Goal: Task Accomplishment & Management: Manage account settings

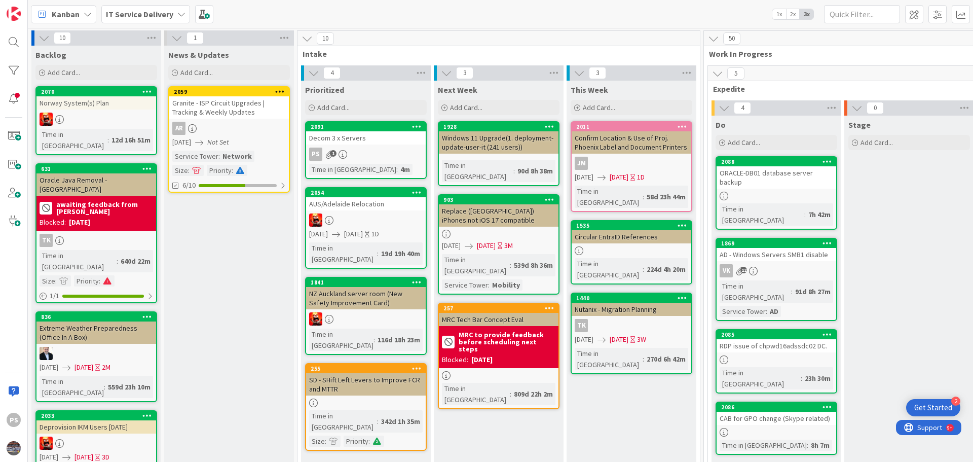
scroll to position [1165, 393]
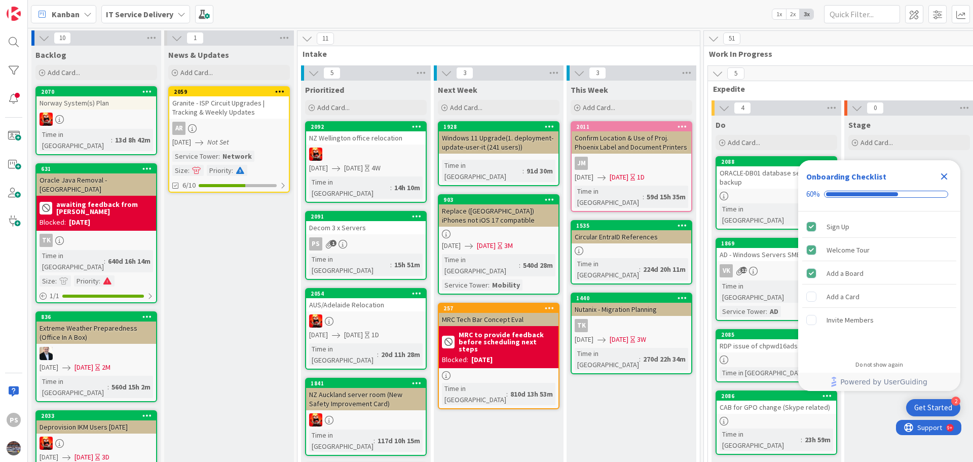
click at [943, 173] on icon "Close Checklist" at bounding box center [944, 176] width 12 height 12
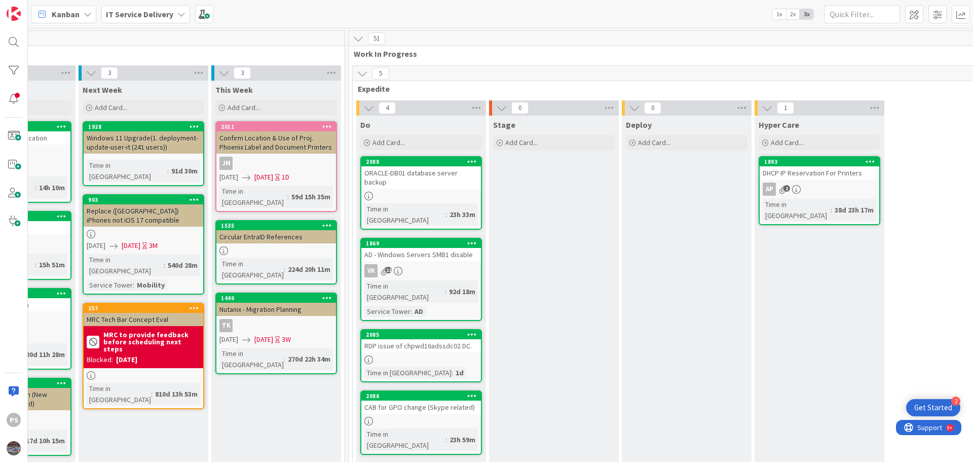
scroll to position [0, 366]
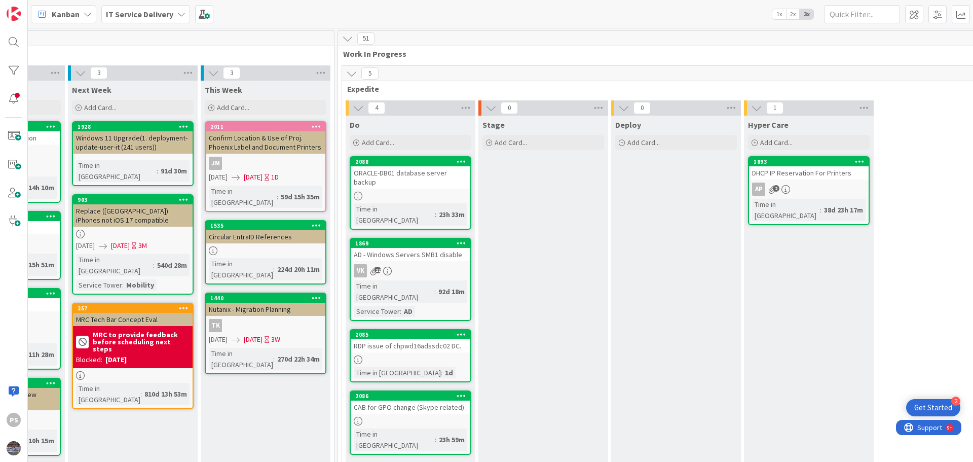
click at [426, 192] on div at bounding box center [411, 196] width 120 height 9
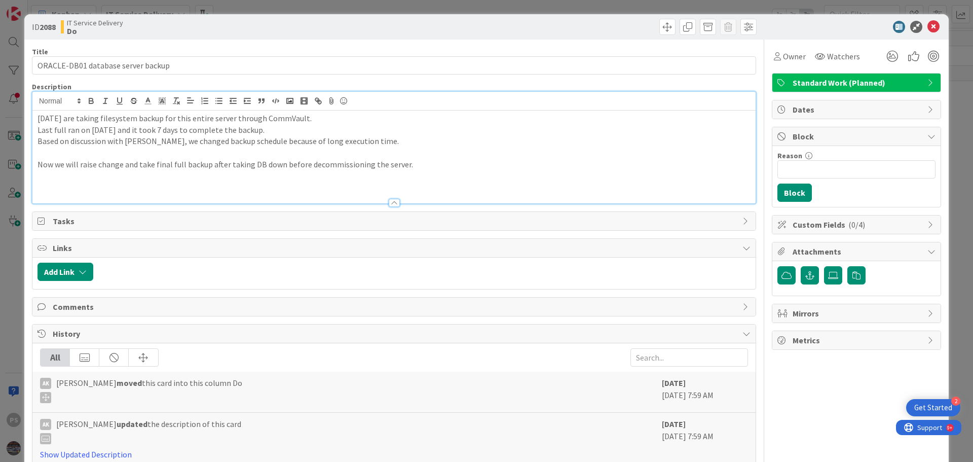
click at [326, 112] on div "[DATE] are taking filesystem backup for this entire server through CommVault. L…" at bounding box center [393, 156] width 723 height 93
click at [344, 123] on p "[DATE] are taking filesystem backup for this entire server through CommVault." at bounding box center [393, 118] width 713 height 12
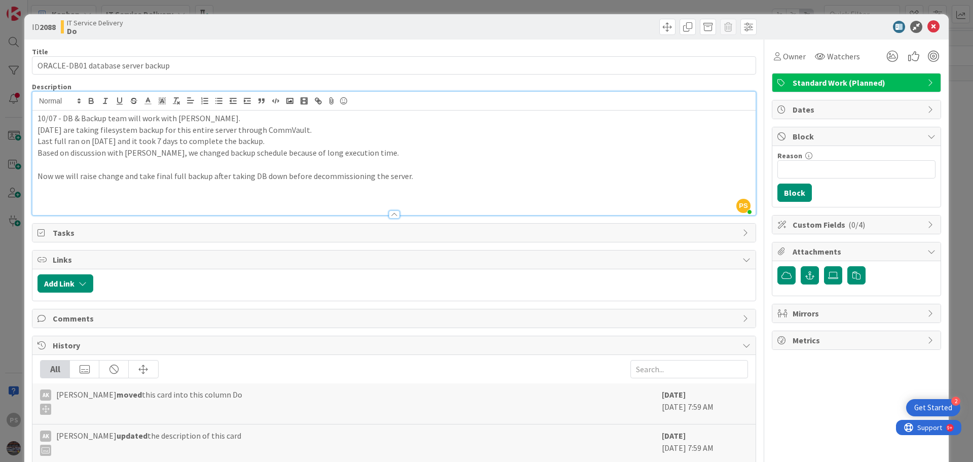
click at [924, 33] on div "ID 2088 IT Service Delivery Do" at bounding box center [486, 26] width 924 height 25
click at [927, 27] on icon at bounding box center [933, 27] width 12 height 12
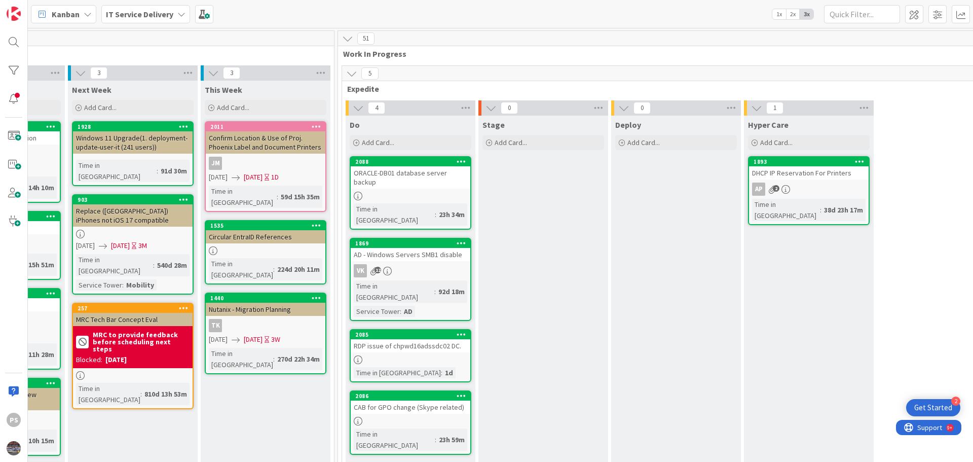
click at [431, 242] on div "[DATE] - Windows Servers SMB1 disable VK 12 Time in Column : 92d 18m Service To…" at bounding box center [411, 279] width 122 height 83
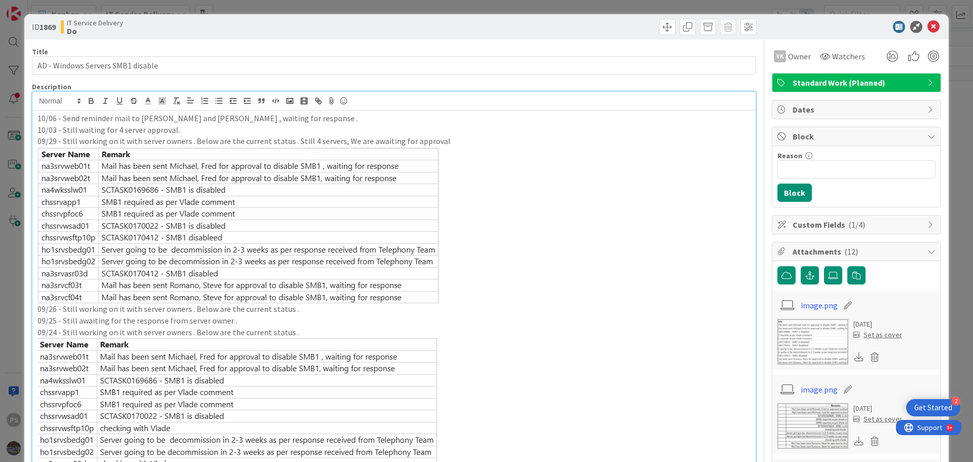
click at [334, 120] on p "10/06 - Send reminder mail to [PERSON_NAME] and [PERSON_NAME] , waiting for res…" at bounding box center [393, 118] width 713 height 12
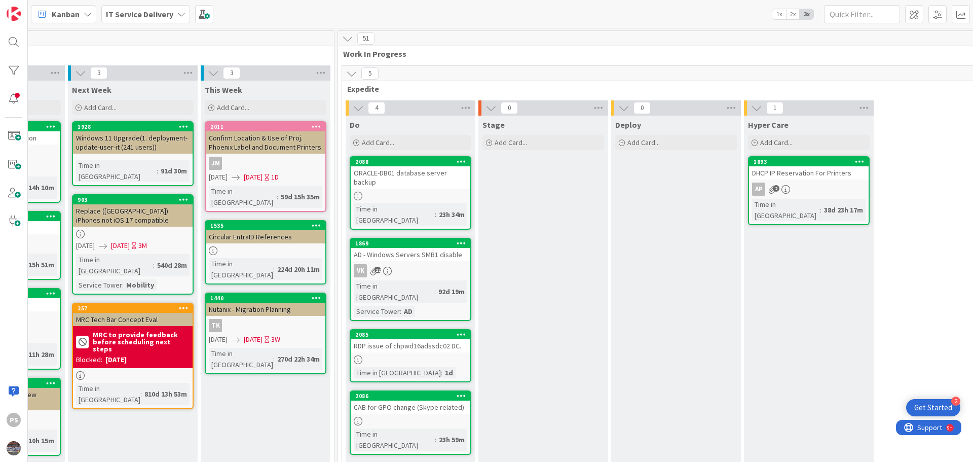
click at [447, 339] on div "RDP issue of chpwd16adssdc02 DC." at bounding box center [411, 345] width 120 height 13
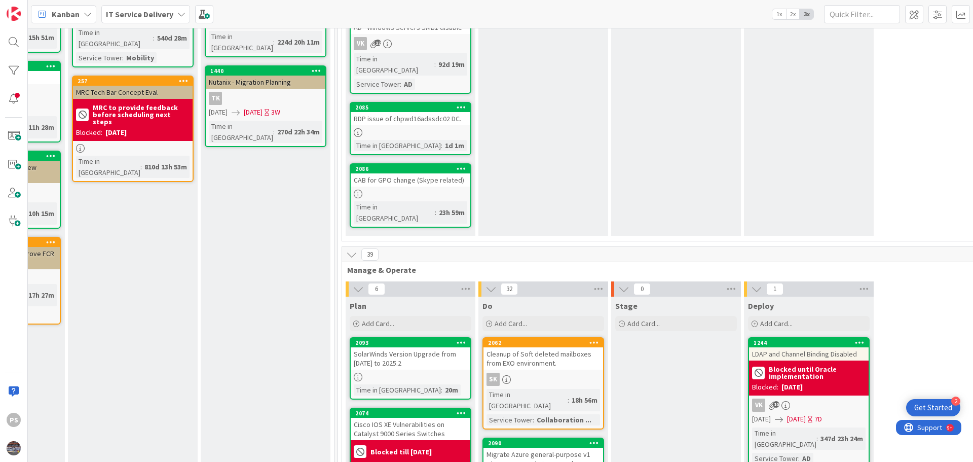
scroll to position [304, 366]
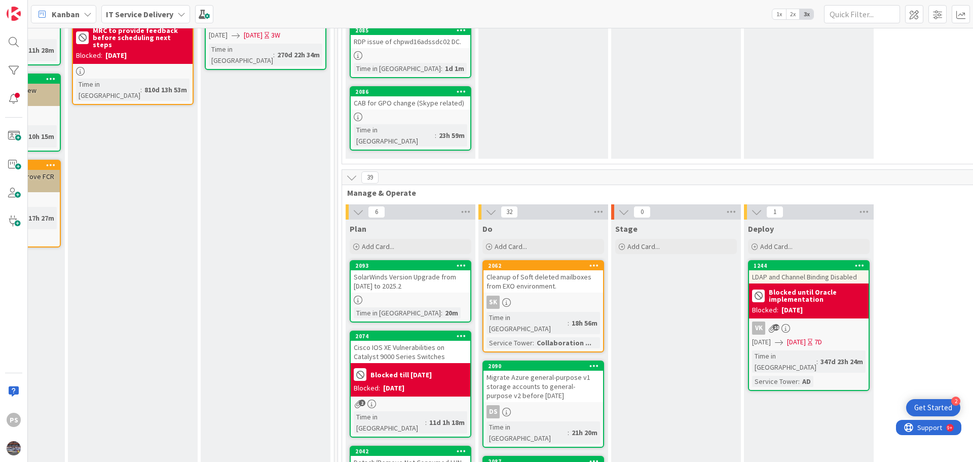
click at [821, 305] on div "Blocked: [DATE]" at bounding box center [809, 310] width 114 height 11
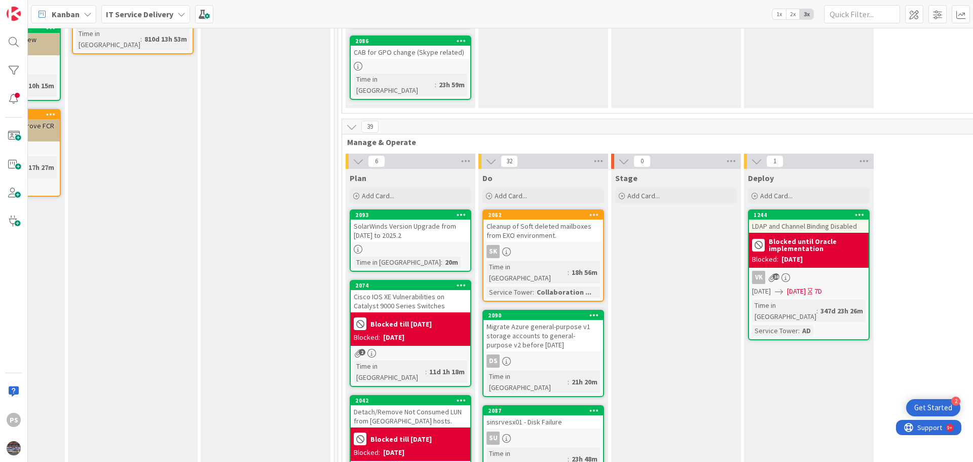
scroll to position [405, 366]
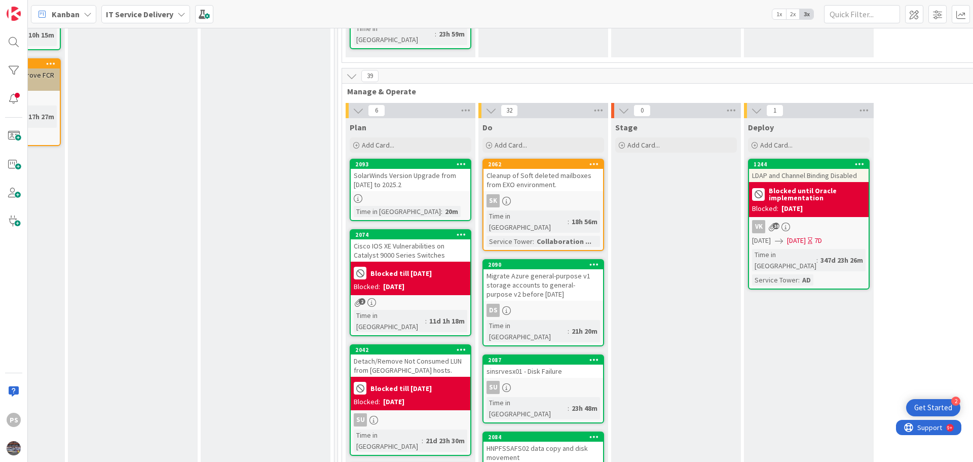
click at [561, 269] on div "Migrate Azure general-purpose v1 storage accounts to general-purpose v2 before …" at bounding box center [543, 284] width 120 height 31
click at [556, 364] on div "sinsrvesx01 - Disk Failure" at bounding box center [543, 370] width 120 height 13
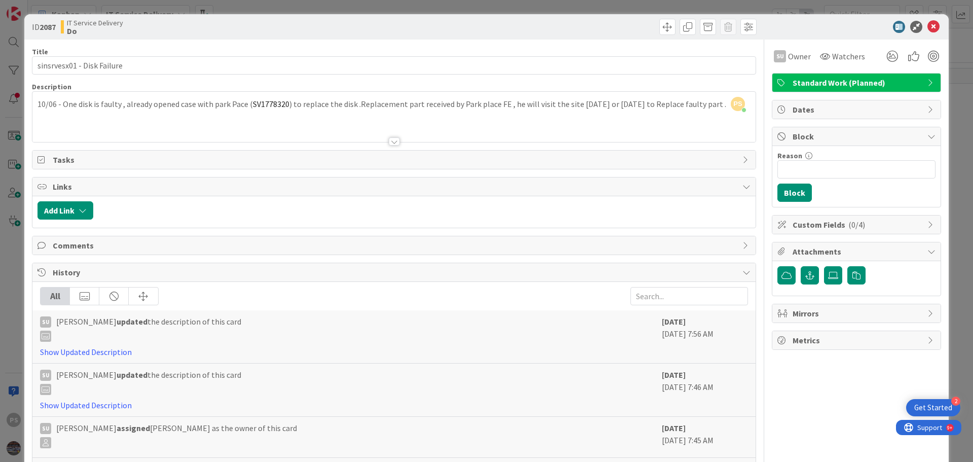
click at [598, 105] on div "PS [PERSON_NAME] just joined 10/06 - One disk is faulty , already opened case w…" at bounding box center [393, 117] width 723 height 50
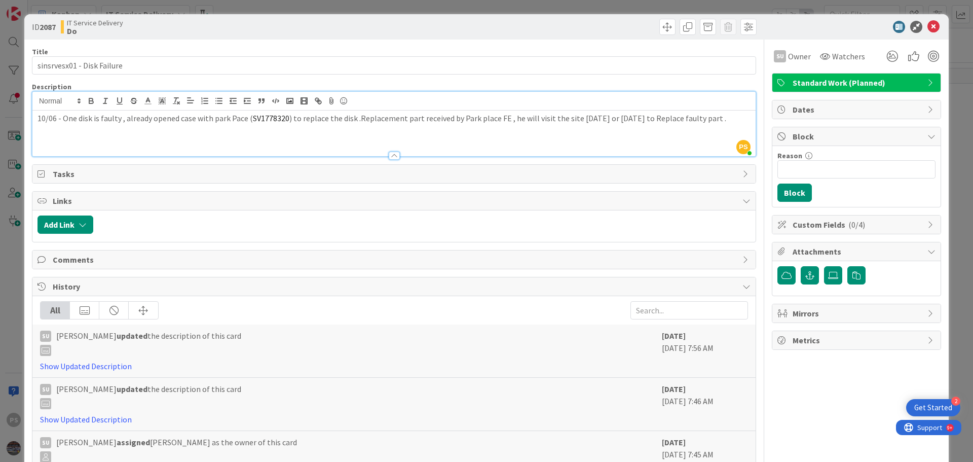
click at [265, 120] on span "SV1778320" at bounding box center [271, 118] width 36 height 10
copy span "SV1778320"
click at [288, 120] on p "10/06 - One disk is faulty , already opened case with park Pace ( SV1778320 ) t…" at bounding box center [393, 118] width 713 height 12
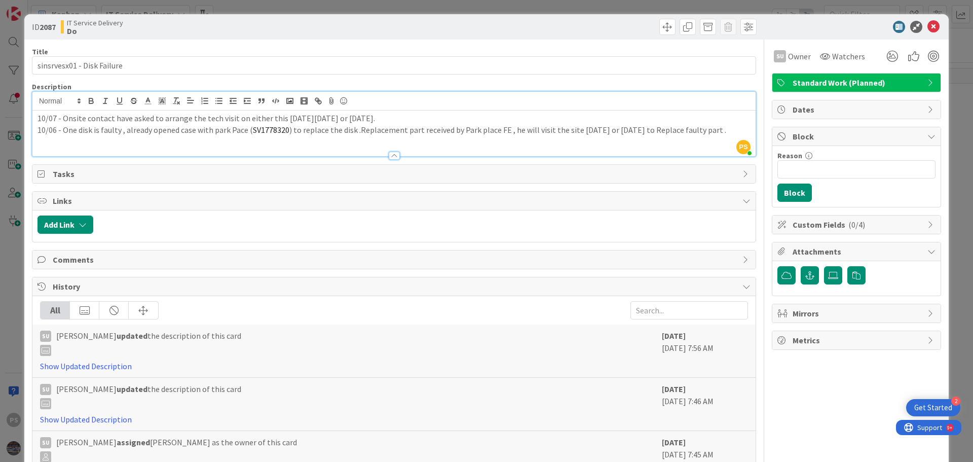
click at [109, 119] on p "10/07 - Onsite contact have asked to arrange the tech visit on either this [DAT…" at bounding box center [393, 118] width 713 height 12
click at [927, 27] on icon at bounding box center [933, 27] width 12 height 12
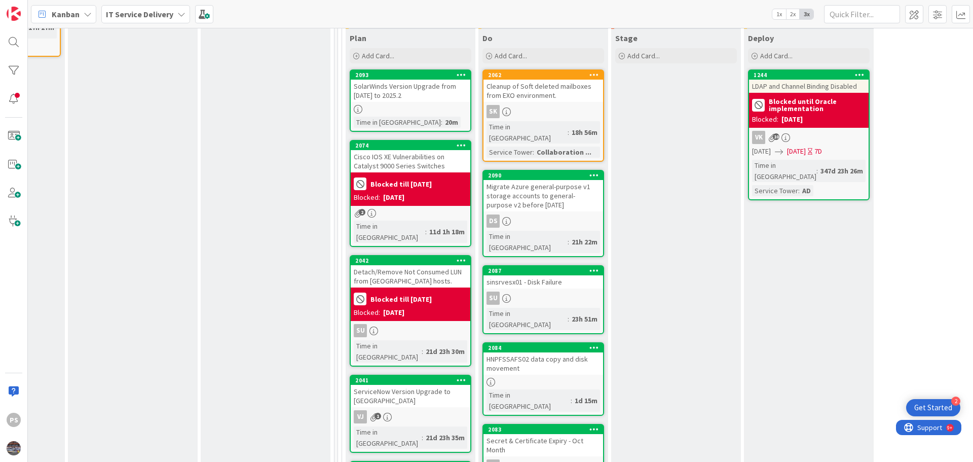
scroll to position [507, 366]
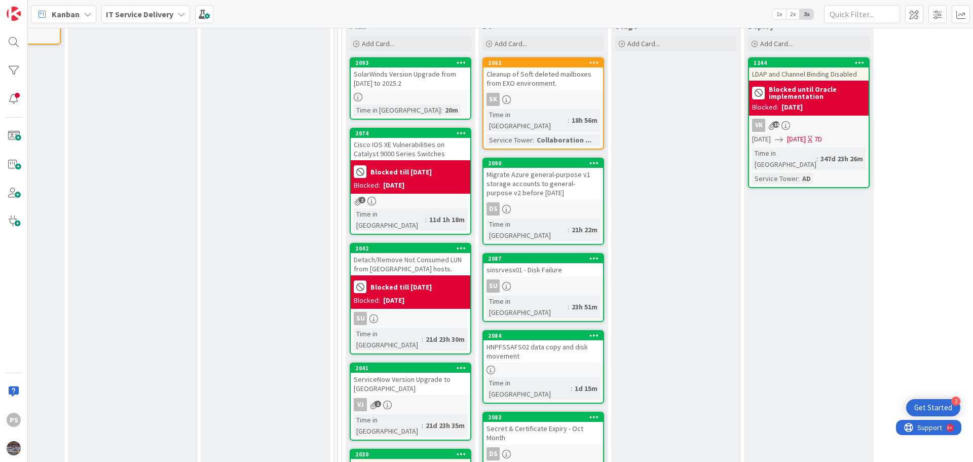
click at [564, 340] on div "HNPFSSAFS02 data copy and disk movement" at bounding box center [543, 351] width 120 height 22
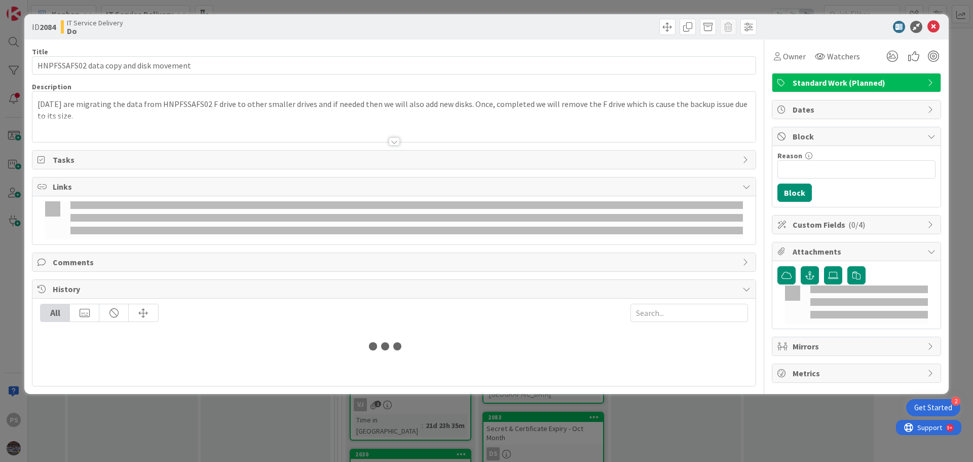
click at [260, 96] on div "[DATE] are migrating the data from HNPFSSAFS02 F drive to other smaller drives …" at bounding box center [393, 119] width 723 height 46
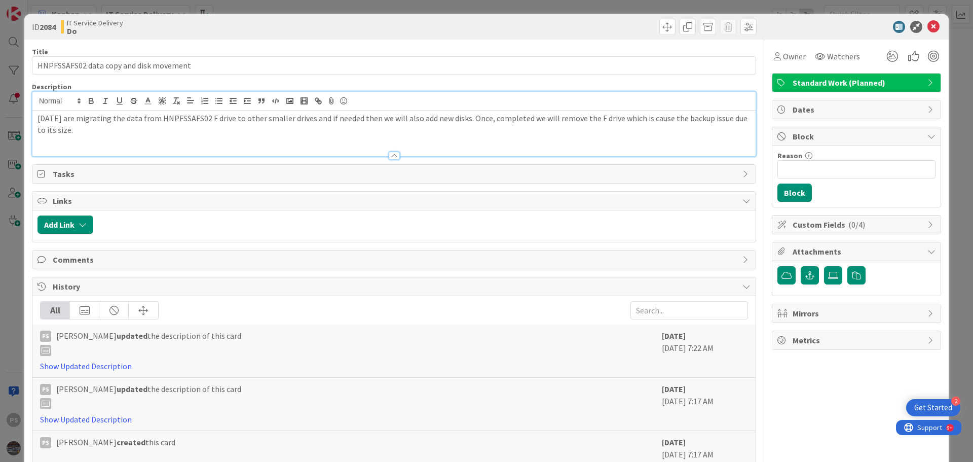
click at [257, 117] on p "[DATE] are migrating the data from HNPFSSAFS02 F drive to other smaller drives …" at bounding box center [393, 123] width 713 height 23
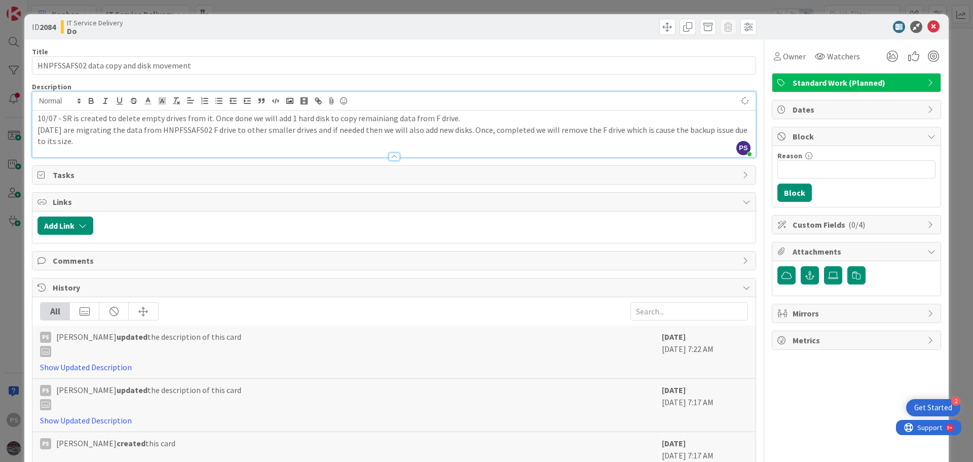
click at [381, 119] on p "10/07 - SR is created to delete empty drives from it. Once done we will add 1 h…" at bounding box center [393, 118] width 713 height 12
click at [465, 124] on p "[DATE] are migrating the data from HNPFSSAFS02 F drive to other smaller drives …" at bounding box center [393, 135] width 713 height 23
click at [928, 27] on icon at bounding box center [933, 27] width 12 height 12
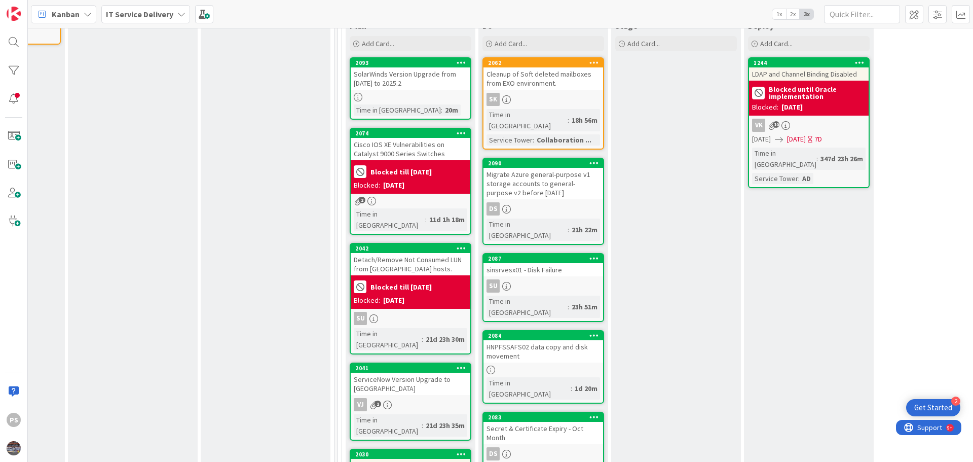
click at [404, 295] on div "[DATE]" at bounding box center [393, 300] width 21 height 11
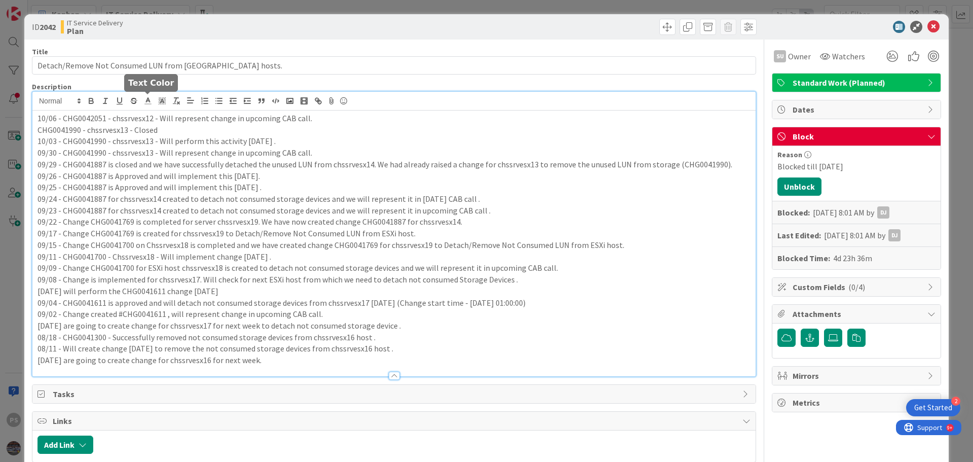
click at [143, 105] on div "10/06 - CHG0042051 - chssrvesx12 - Will represent change in upcoming CAB call. …" at bounding box center [393, 234] width 723 height 284
click at [241, 123] on p "10/06 - CHG0042051 - chssrvesx12 - Will represent change in upcoming CAB call." at bounding box center [393, 118] width 713 height 12
click at [163, 119] on p "10/06 - CHG0042051 - chssrvesx12 - Will represent change in upcoming CAB call." at bounding box center [393, 118] width 713 height 12
click at [145, 134] on p "CHG0041990 - chssrvesx13 - Closed" at bounding box center [393, 130] width 713 height 12
click at [179, 126] on p "CHG0041990 - chssrvesx13 - Closed" at bounding box center [393, 130] width 713 height 12
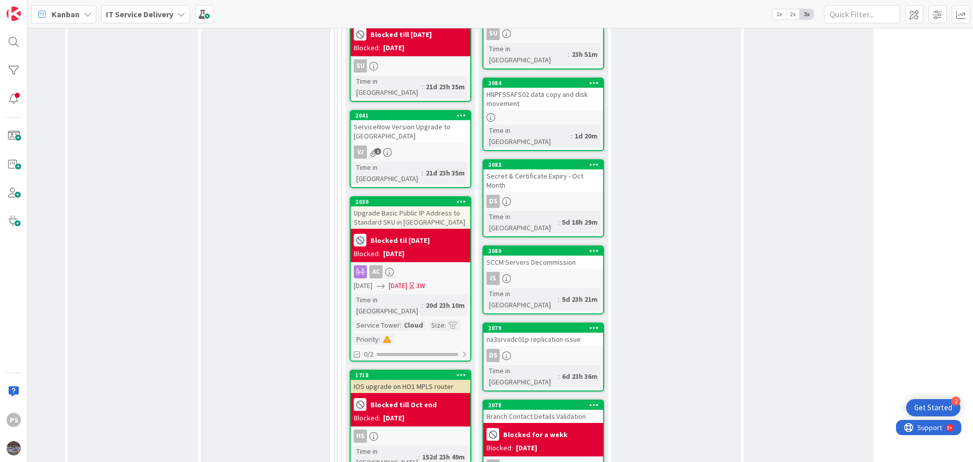
scroll to position [760, 366]
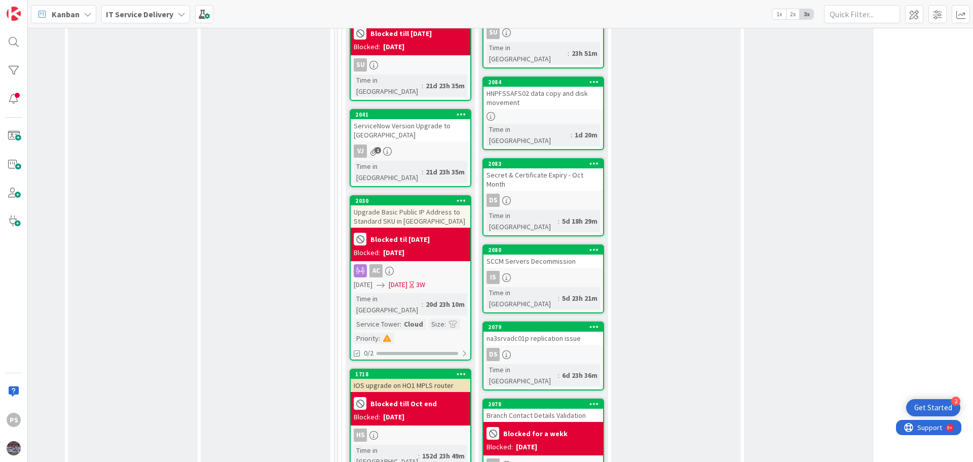
click at [535, 244] on div "2080 SCCM Servers Decommission Is Time in [GEOGRAPHIC_DATA] : 5d 23h 21m" at bounding box center [543, 278] width 122 height 69
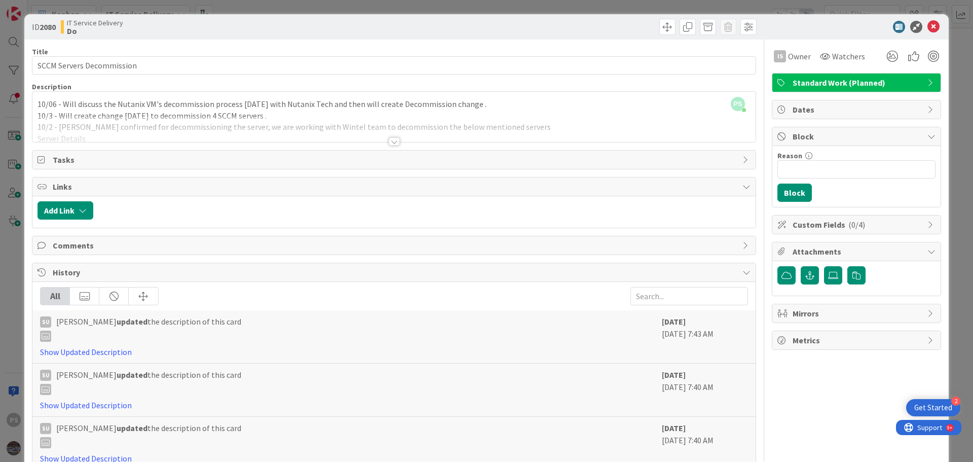
click at [489, 105] on div "PS [PERSON_NAME] just joined 10/06 - Will discuss the Nutanix VM's decommission…" at bounding box center [393, 117] width 723 height 50
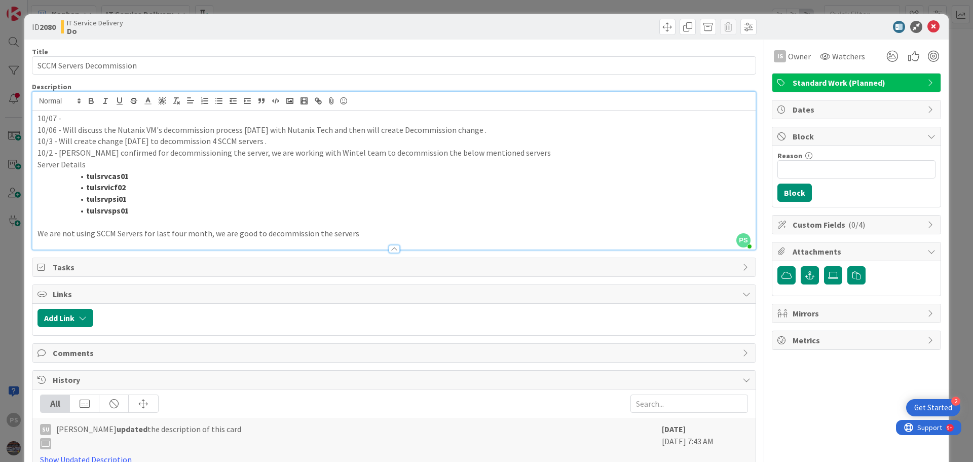
click at [116, 114] on p "10/07 -" at bounding box center [393, 118] width 713 height 12
click at [927, 26] on icon at bounding box center [933, 27] width 12 height 12
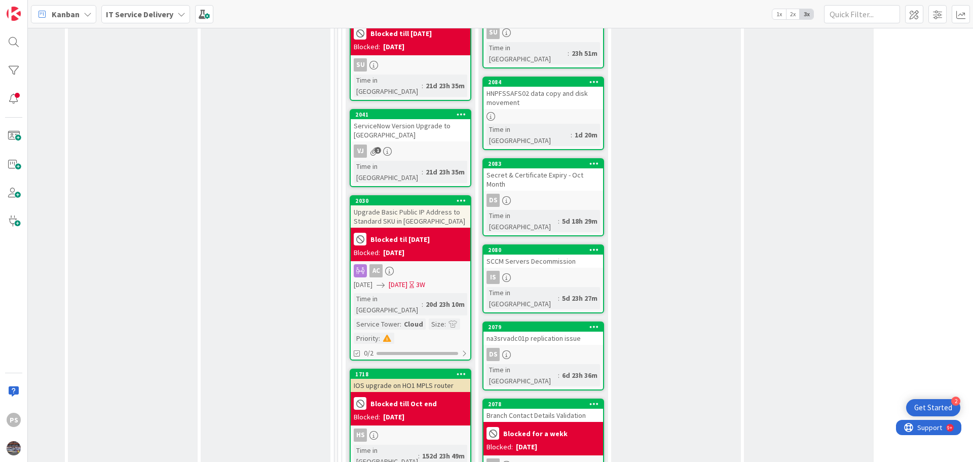
click at [567, 331] on div "na3srvadc01p replication issue" at bounding box center [543, 337] width 120 height 13
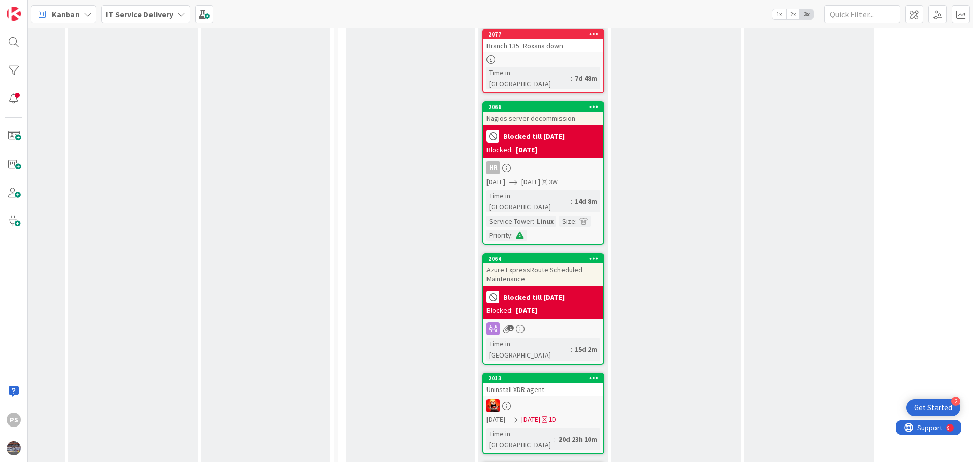
scroll to position [1317, 366]
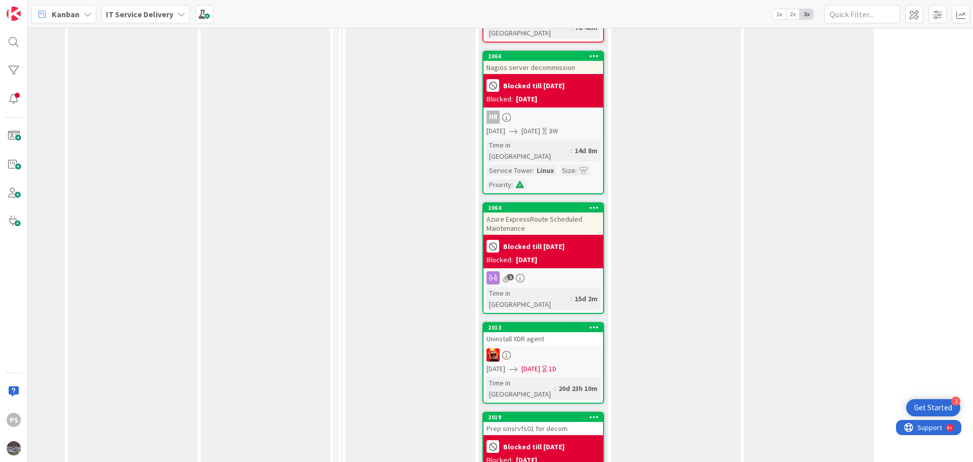
click at [568, 348] on div at bounding box center [543, 354] width 120 height 13
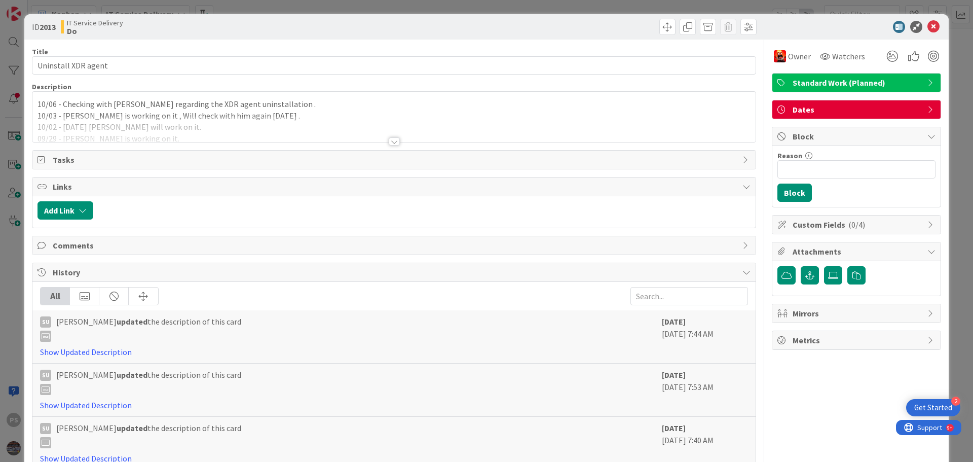
click at [289, 105] on div "10/06 - Checking with [PERSON_NAME] regarding the XDR agent uninstallation . 10…" at bounding box center [393, 117] width 723 height 50
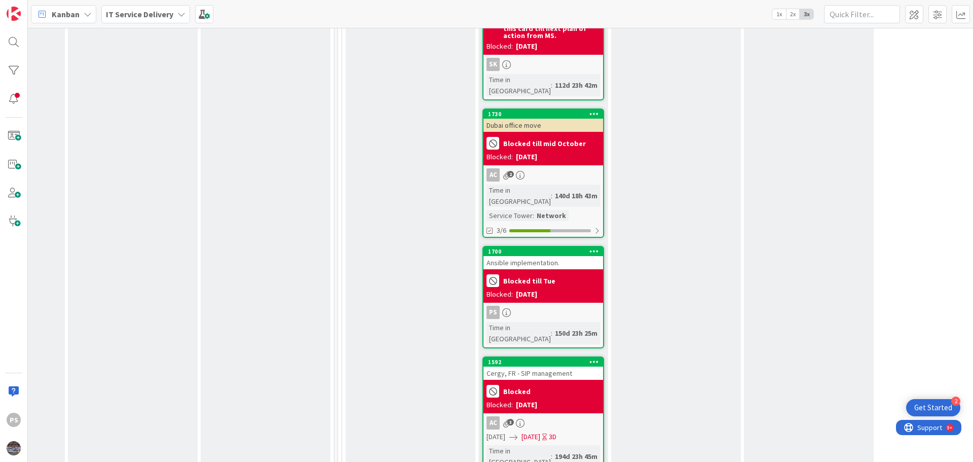
scroll to position [3142, 366]
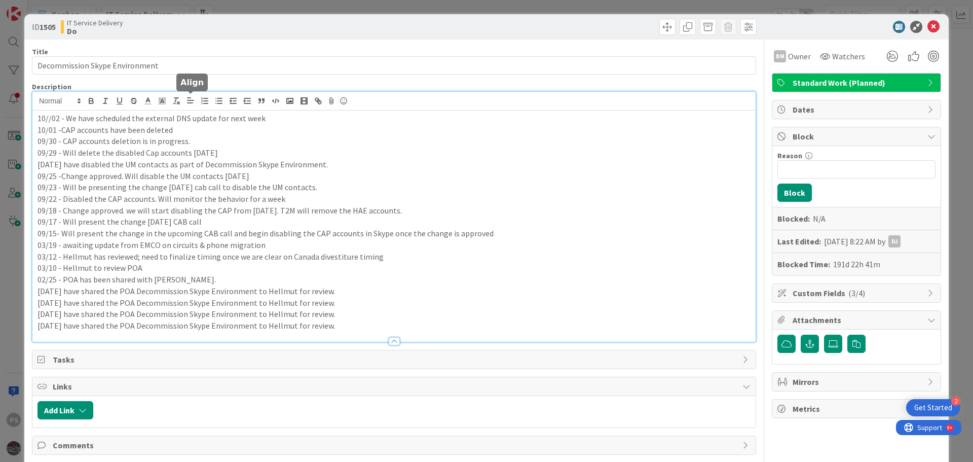
click at [187, 105] on div "10//02 - We have scheduled the external DNS update for next week 10/01 -CAP acc…" at bounding box center [393, 217] width 723 height 250
click at [297, 124] on p "10/01 -CAP accounts have been deleted" at bounding box center [393, 130] width 713 height 12
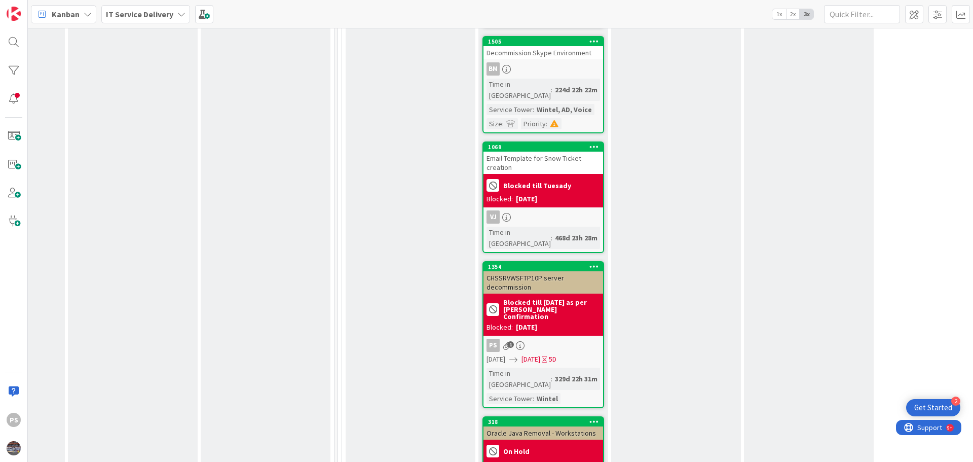
scroll to position [3699, 366]
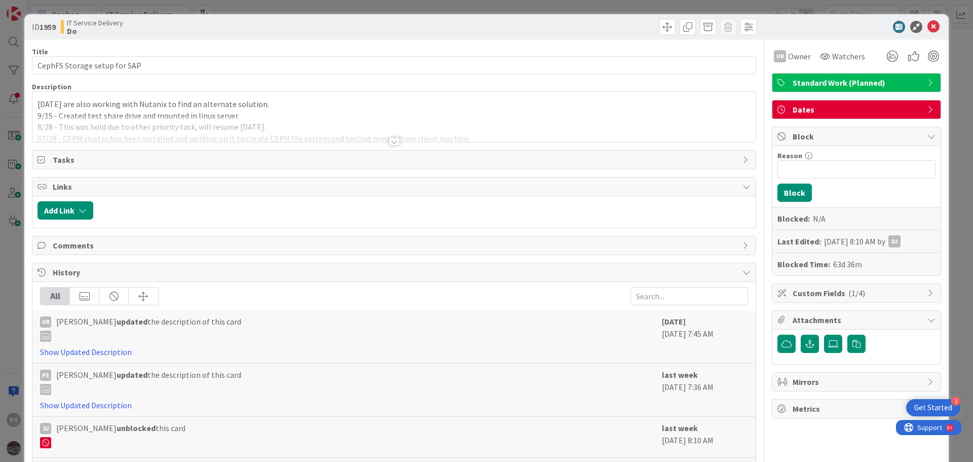
click at [302, 107] on div "[DATE] are also working with Nutanix to find an alternate solution. 9/15 - Crea…" at bounding box center [393, 117] width 723 height 50
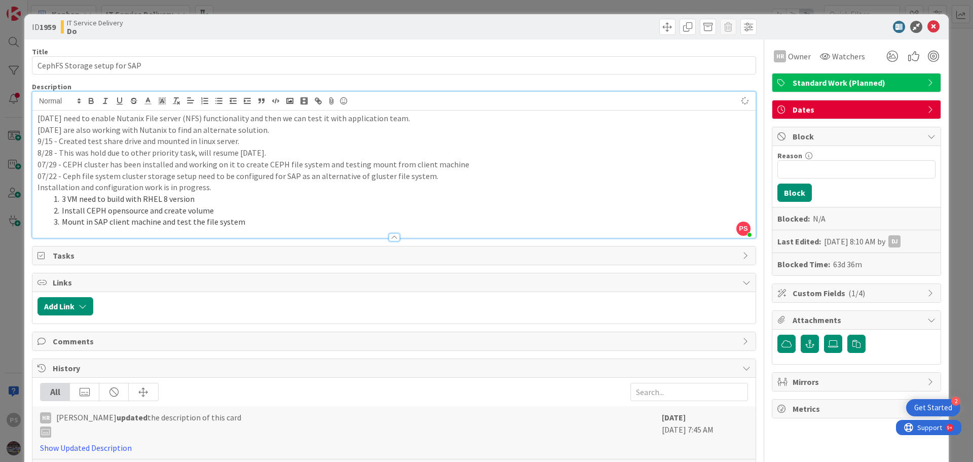
click at [481, 120] on p "[DATE] need to enable Nutanix File server (NFS) functionality and then we can t…" at bounding box center [393, 118] width 713 height 12
click at [927, 27] on icon at bounding box center [933, 27] width 12 height 12
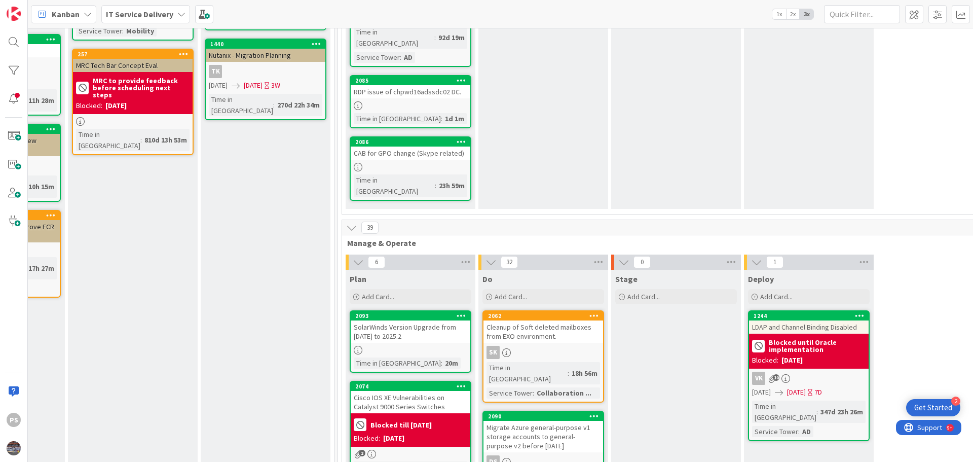
scroll to position [304, 366]
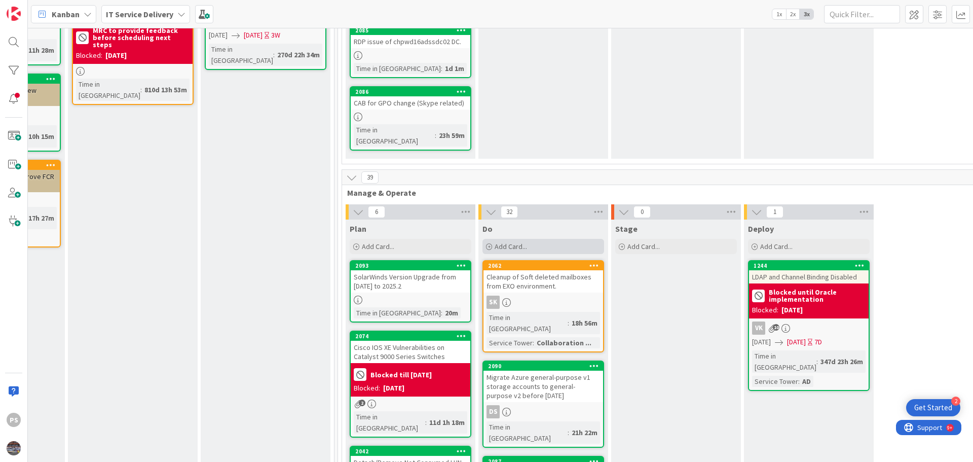
click at [503, 242] on span "Add Card..." at bounding box center [511, 246] width 32 height 9
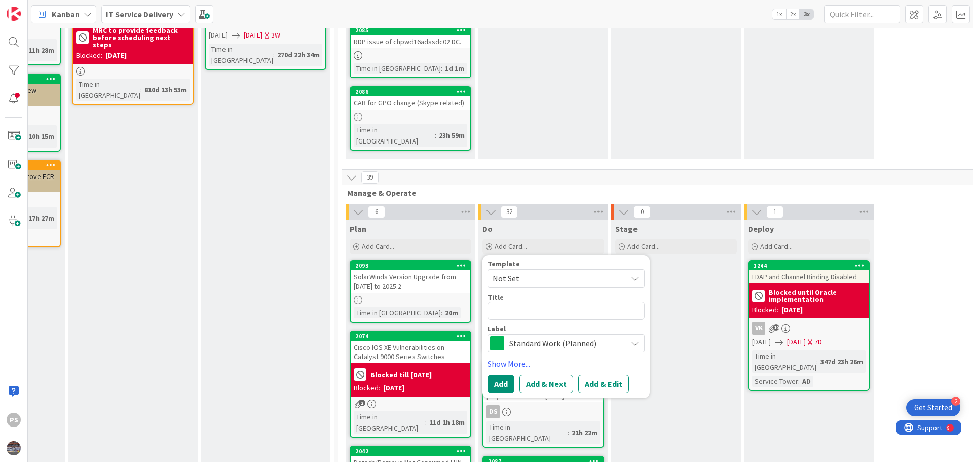
click at [514, 302] on textarea at bounding box center [565, 311] width 157 height 18
type textarea "x"
type textarea "CHG0042086 - Decommissioning of Windows Server - CHSSRVMSP01 CHG0042087 - Decom…"
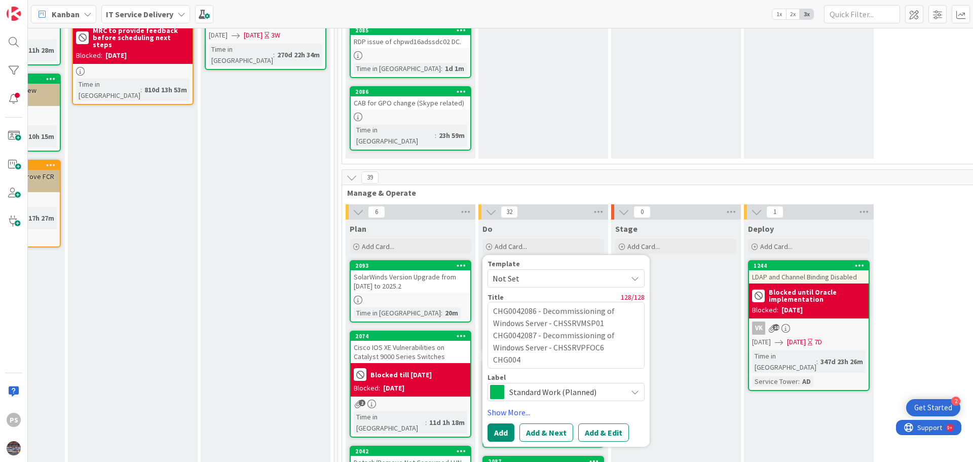
drag, startPoint x: 541, startPoint y: 271, endPoint x: 474, endPoint y: 265, distance: 67.6
type textarea "x"
type textarea "Decommissioning of Windows Server - CHSSRVMSP01 CHG0042087 - Decommissioning of…"
type textarea "x"
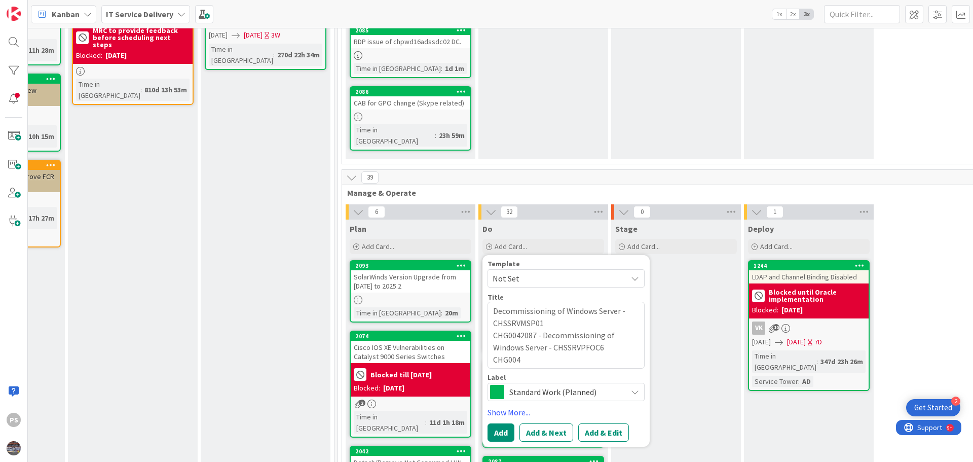
type textarea "Decommissioning of Windows Server - CHSSRVMSP01,CHSSRVPFOC6 CHG004"
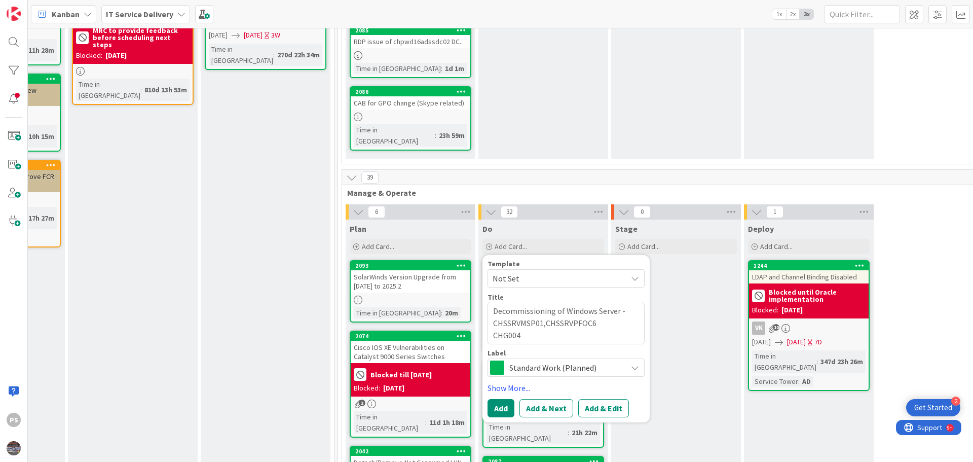
type textarea "x"
type textarea "Decommissioning of Windows Server - CHSSRVMSP01, CHSSRVPFOC6 CHG004"
type textarea "x"
type textarea "Decommissioning of Windows Server - CHSSRVMSP01, HSSRVPFOC6 CHG004"
type textarea "x"
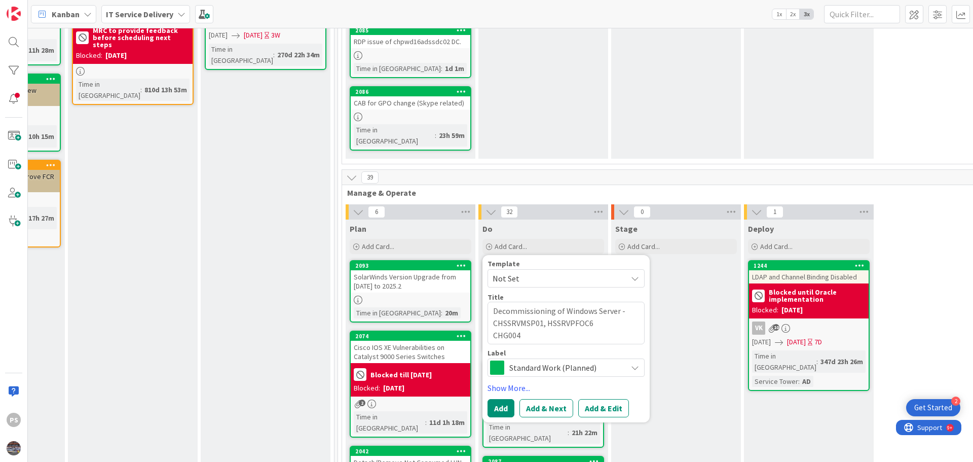
type textarea "Decommissioning of Windows Server - CHSSRVMSP01, CHSSRVPFOC6 CHG004"
type textarea "x"
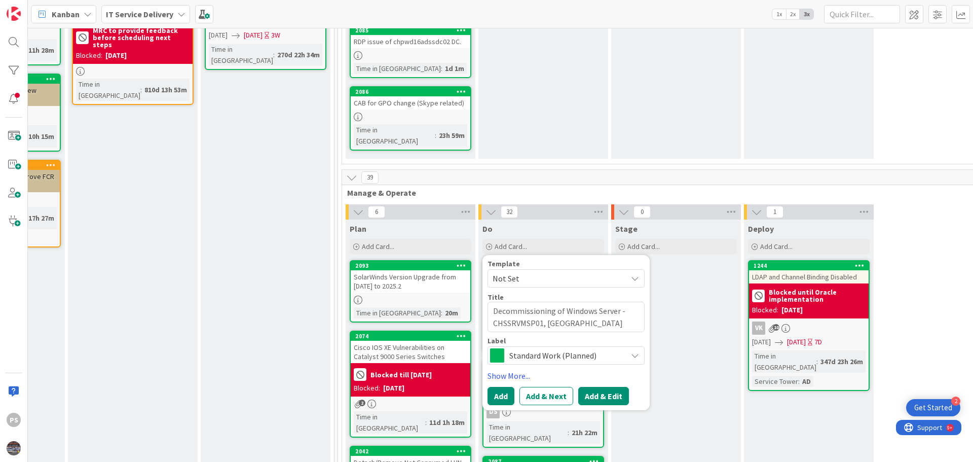
type textarea "Decommissioning of Windows Server - CHSSRVMSP01, [GEOGRAPHIC_DATA]"
click at [592, 387] on button "Add & Edit" at bounding box center [603, 396] width 51 height 18
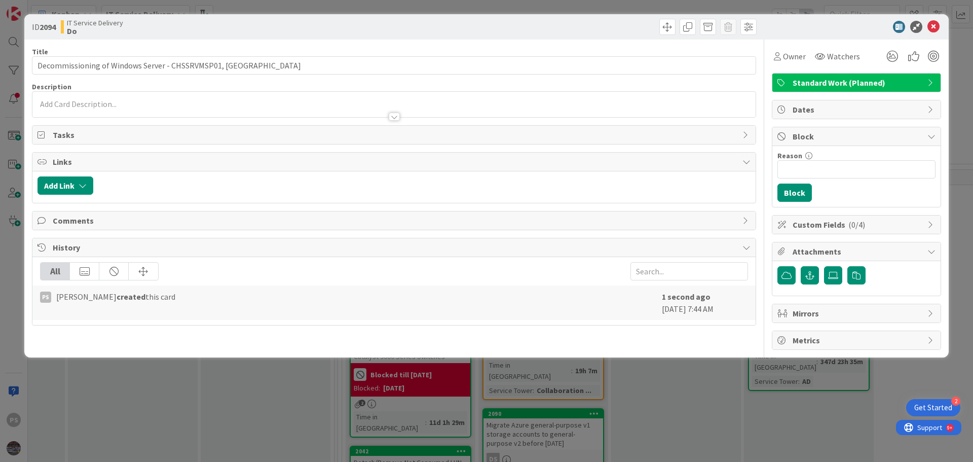
click at [115, 112] on div at bounding box center [393, 111] width 723 height 11
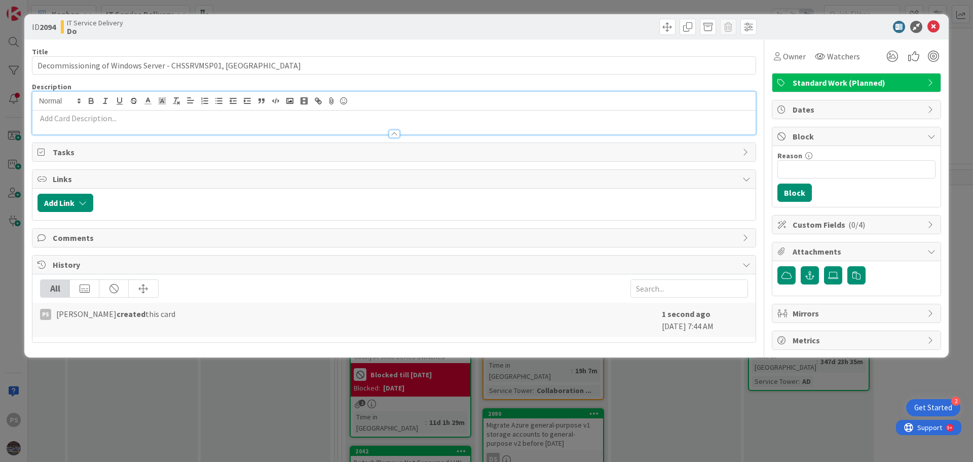
click at [120, 121] on p at bounding box center [393, 118] width 713 height 12
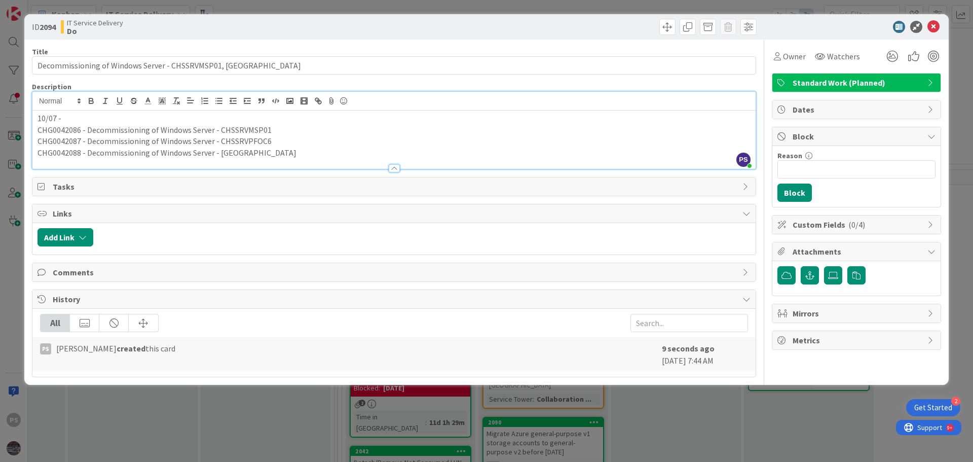
click at [262, 156] on p "CHG0042088 - Decommissioning of Windows Server - [GEOGRAPHIC_DATA]" at bounding box center [393, 153] width 713 height 12
copy p "[GEOGRAPHIC_DATA]"
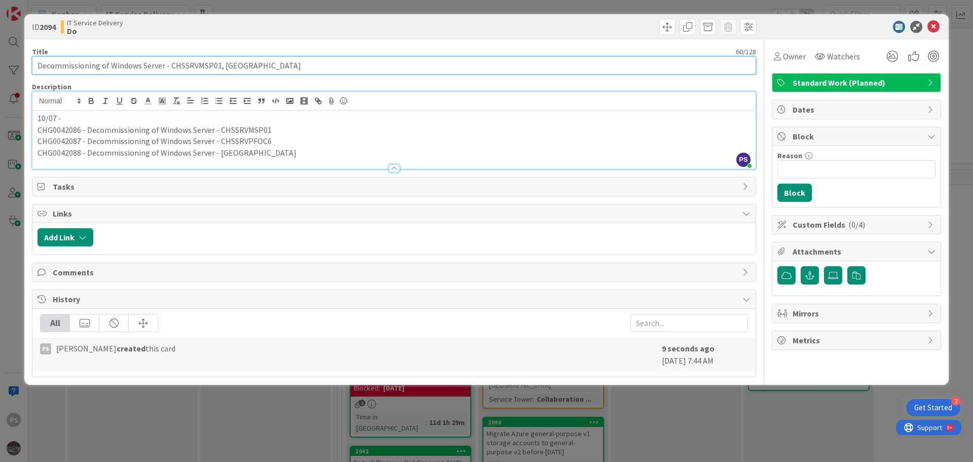
click at [290, 65] on input "Decommissioning of Windows Server - CHSSRVMSP01, [GEOGRAPHIC_DATA]" at bounding box center [394, 65] width 724 height 18
paste input "[GEOGRAPHIC_DATA]"
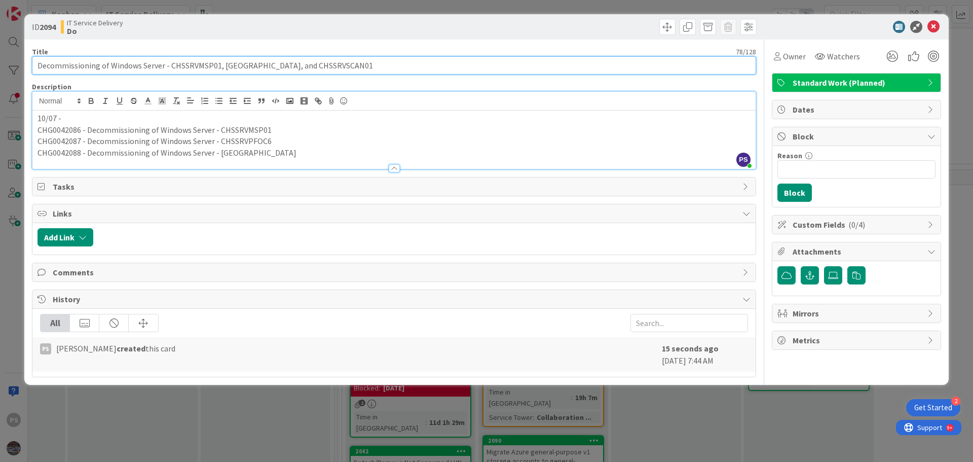
type input "Decommissioning of Windows Server - CHSSRVMSP01, [GEOGRAPHIC_DATA], and CHSSRVS…"
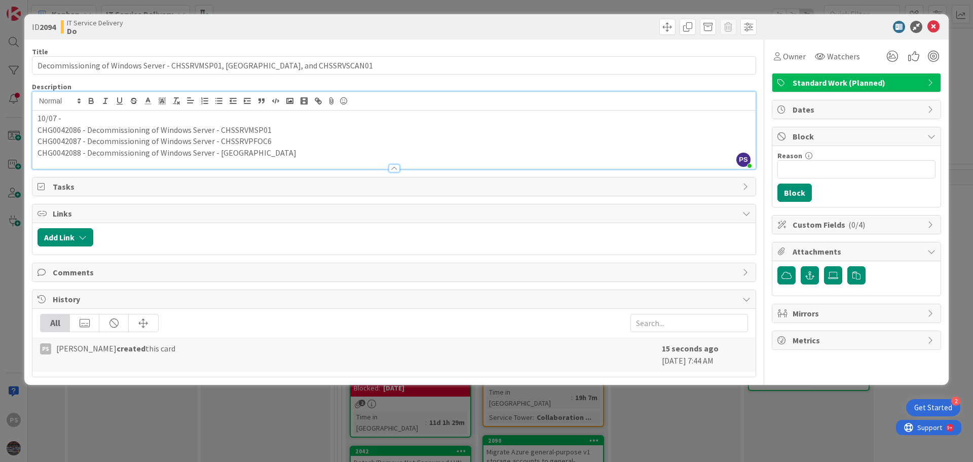
click at [103, 123] on p "10/07 -" at bounding box center [393, 118] width 713 height 12
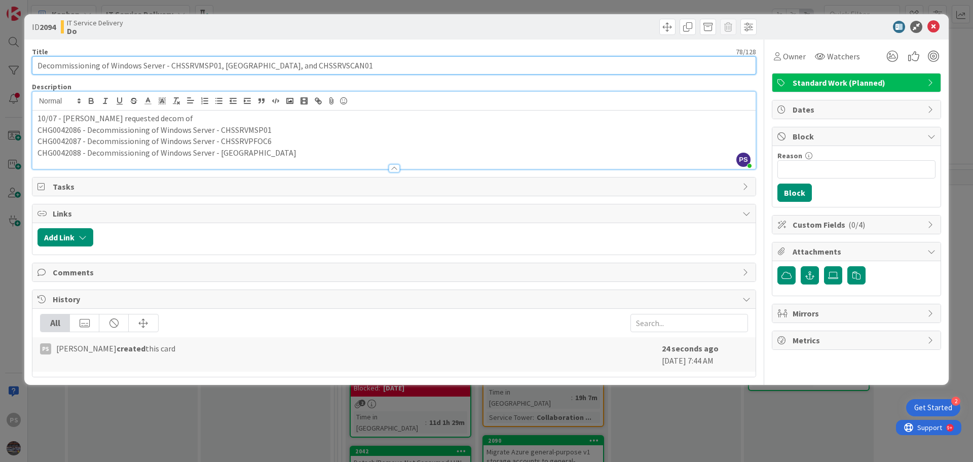
drag, startPoint x: 365, startPoint y: 66, endPoint x: 167, endPoint y: 69, distance: 198.2
click at [167, 69] on input "Decommissioning of Windows Server - CHSSRVMSP01, [GEOGRAPHIC_DATA], and CHSSRVS…" at bounding box center [394, 65] width 724 height 18
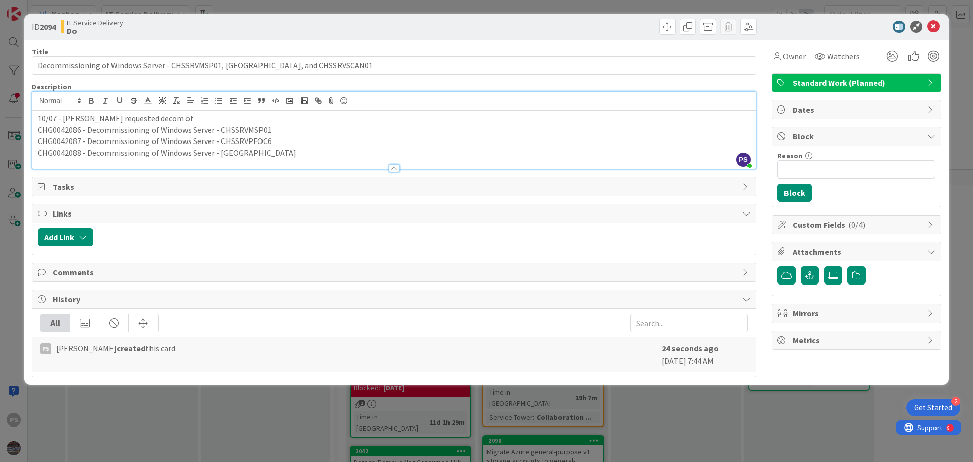
click at [201, 118] on p "10/07 - [PERSON_NAME] requested decom of" at bounding box center [393, 118] width 713 height 12
click at [153, 116] on p "10/07 - [PERSON_NAME] requested decom of CHSSRVMSP01, CHSSRVPFOC6, and [GEOGRAP…" at bounding box center [393, 118] width 713 height 12
click at [931, 26] on icon at bounding box center [933, 27] width 12 height 12
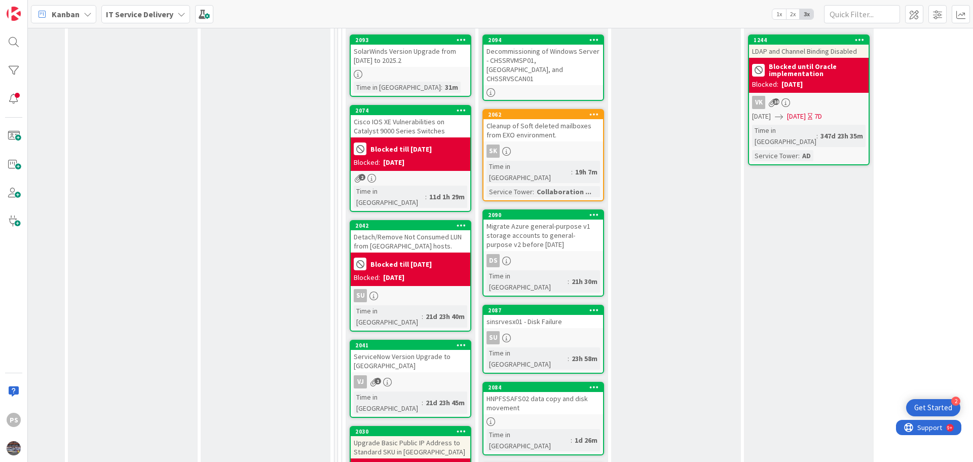
scroll to position [557, 366]
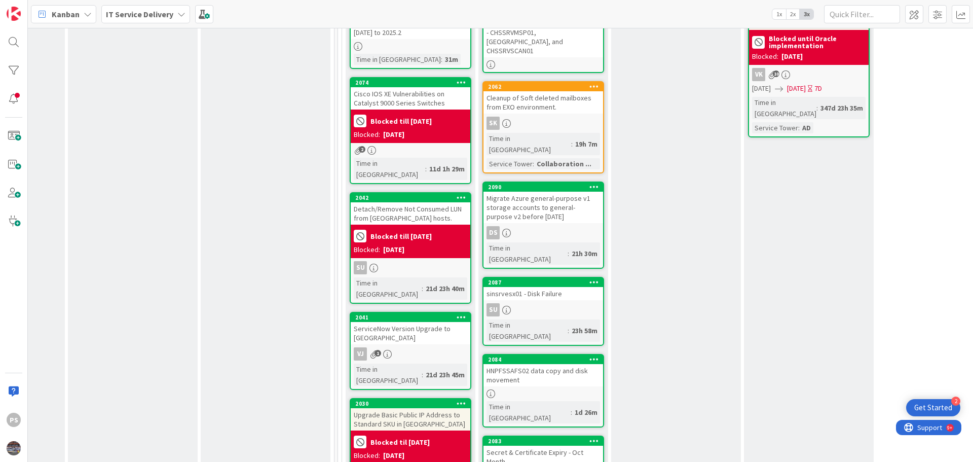
click at [541, 364] on div "HNPFSSAFS02 data copy and disk movement" at bounding box center [543, 375] width 120 height 22
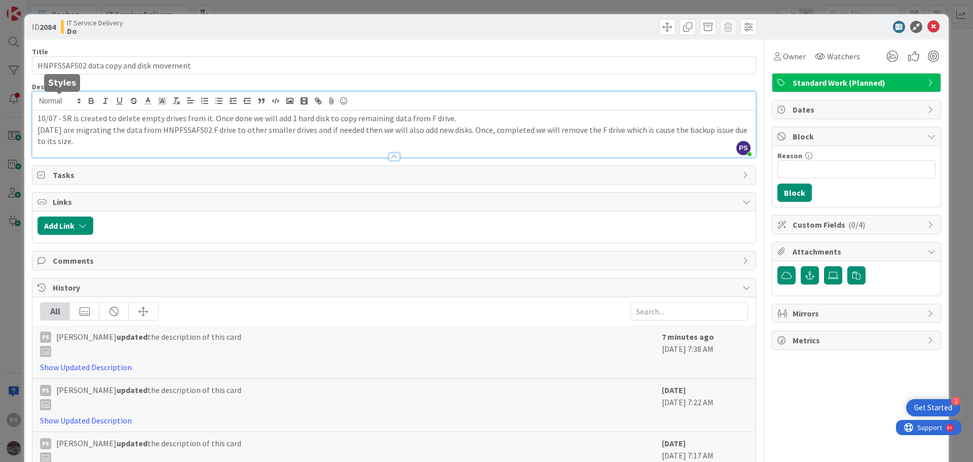
click at [71, 104] on div "PS [PERSON_NAME] just joined 10/07 - SR is created to delete empty drives from …" at bounding box center [393, 124] width 723 height 65
paste div
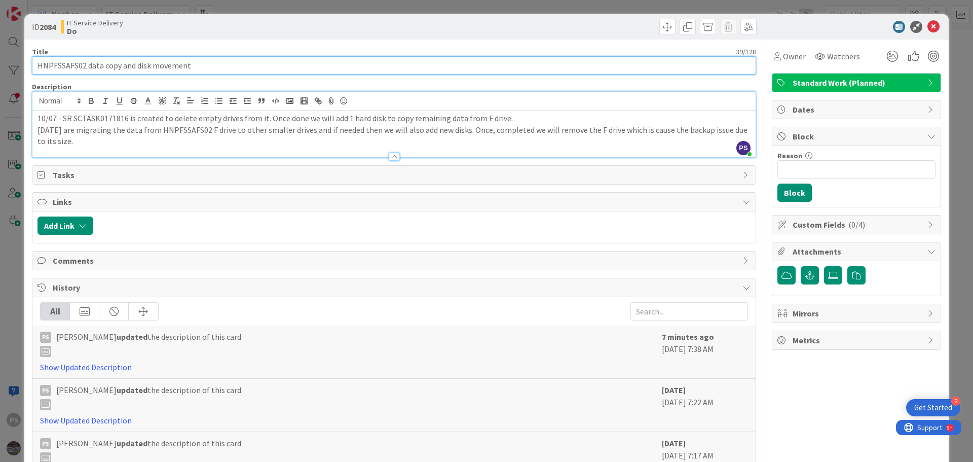
click at [71, 65] on input "HNPFSSAFS02 data copy and disk movement" at bounding box center [394, 65] width 724 height 18
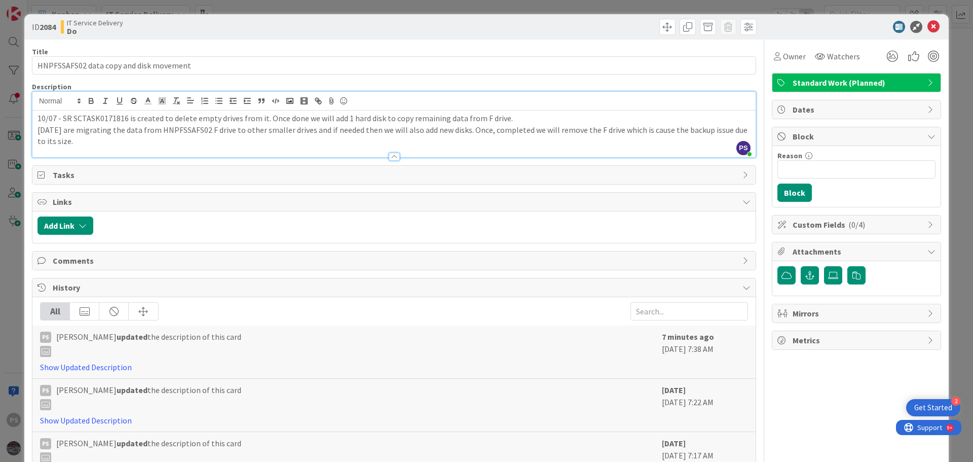
click at [260, 121] on p "10/07 - SR SCTASK0171816 is created to delete empty drives from it. Once done w…" at bounding box center [393, 118] width 713 height 12
click at [425, 120] on p "10/07 - SR SCTASK0171816 is created to delete empty drives from server HNPFSSAF…" at bounding box center [393, 118] width 713 height 12
click at [477, 123] on p "10/07 - SR SCTASK0171816 is created to delete empty drives from server HNPFSSAF…" at bounding box center [393, 118] width 713 height 12
click at [532, 119] on p "10/07 - SR SCTASK0171816 is created to delete empty drives from server HNPFSSAF…" at bounding box center [393, 118] width 713 height 12
click at [575, 118] on p "10/07 - SR SCTASK0171816 is created to delete empty drives from server HNPFSSAF…" at bounding box center [393, 118] width 713 height 12
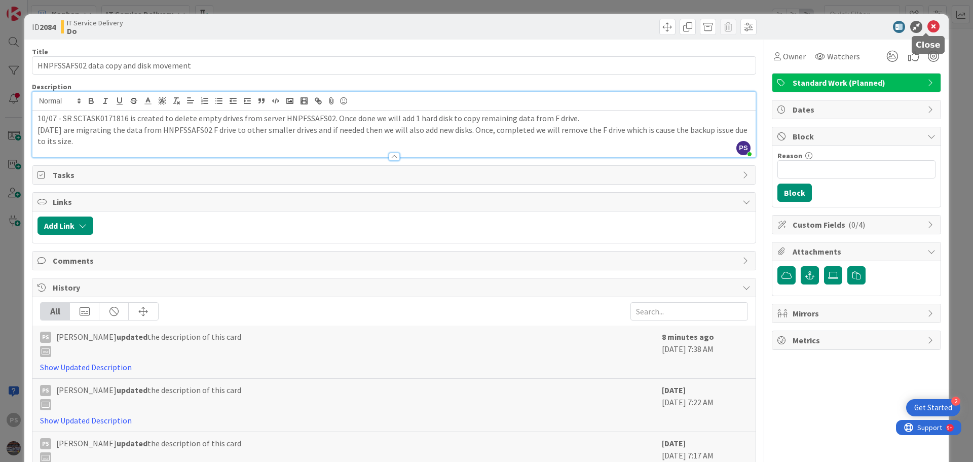
click at [927, 25] on icon at bounding box center [933, 27] width 12 height 12
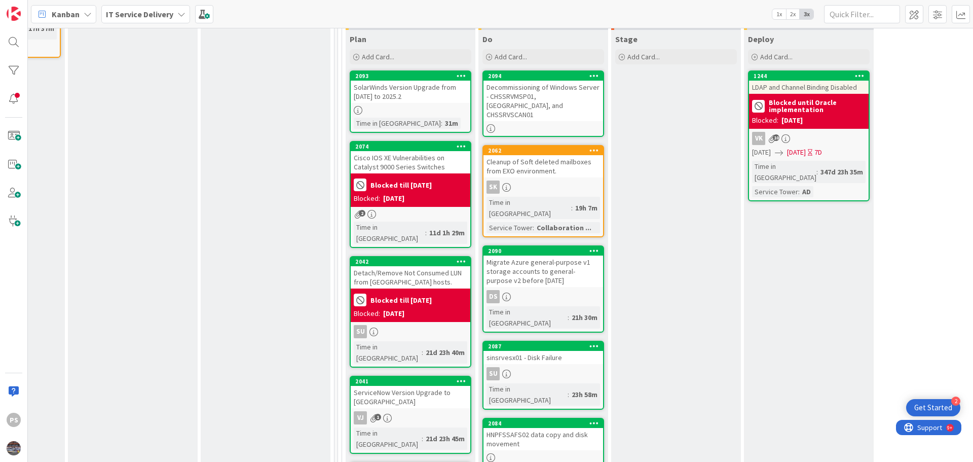
scroll to position [405, 366]
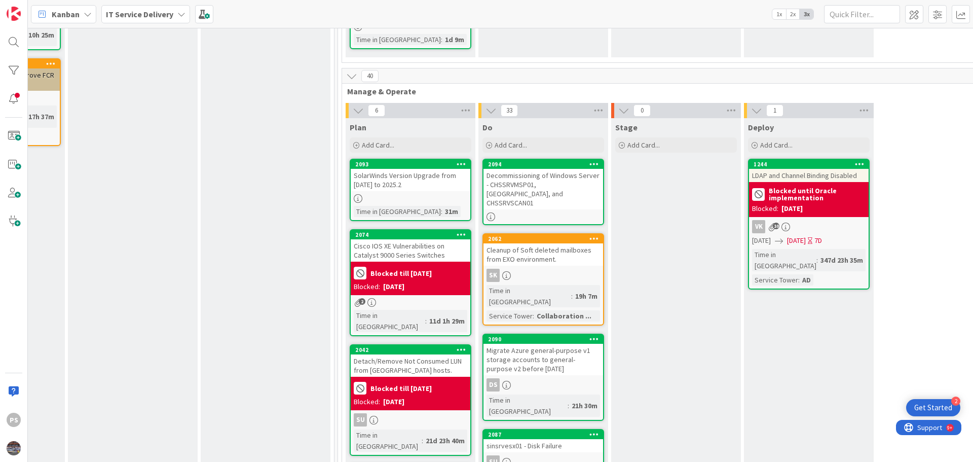
click at [551, 169] on div "Decommissioning of Windows Server - CHSSRVMSP01, [GEOGRAPHIC_DATA], and CHSSRVS…" at bounding box center [543, 189] width 120 height 41
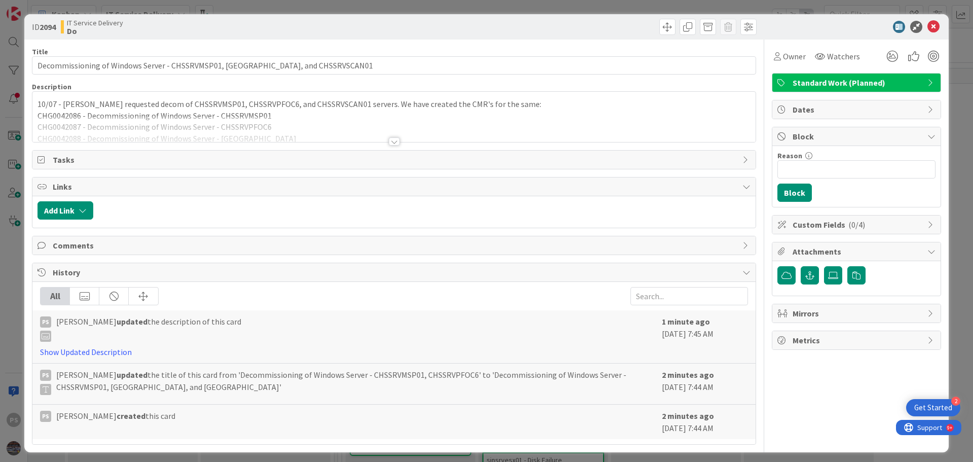
click at [261, 129] on div at bounding box center [393, 129] width 723 height 26
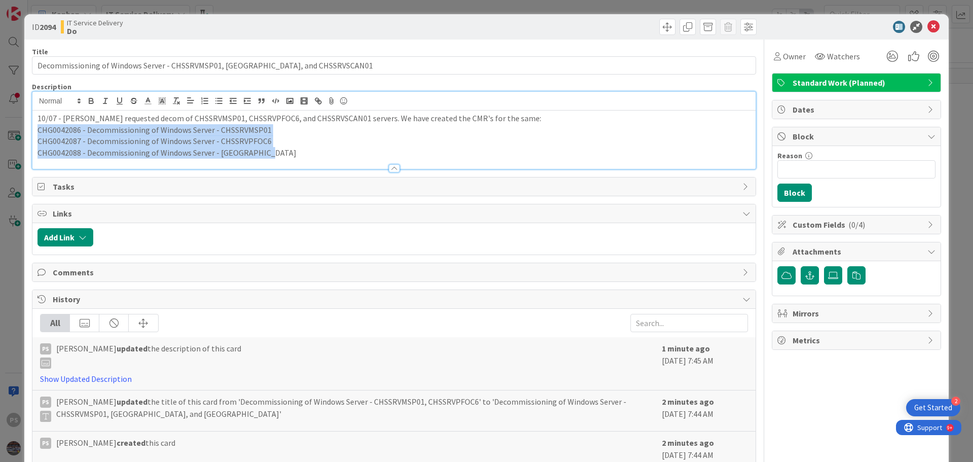
drag, startPoint x: 246, startPoint y: 150, endPoint x: 23, endPoint y: 125, distance: 224.5
click at [23, 125] on div "ID 2094 IT Service Delivery Do Title 78 / 128 Decommissioning of Windows Server…" at bounding box center [486, 231] width 973 height 462
copy div "CHG0042086 - Decommissioning of Windows Server - CHSSRVMSP01 CHG0042087 - Decom…"
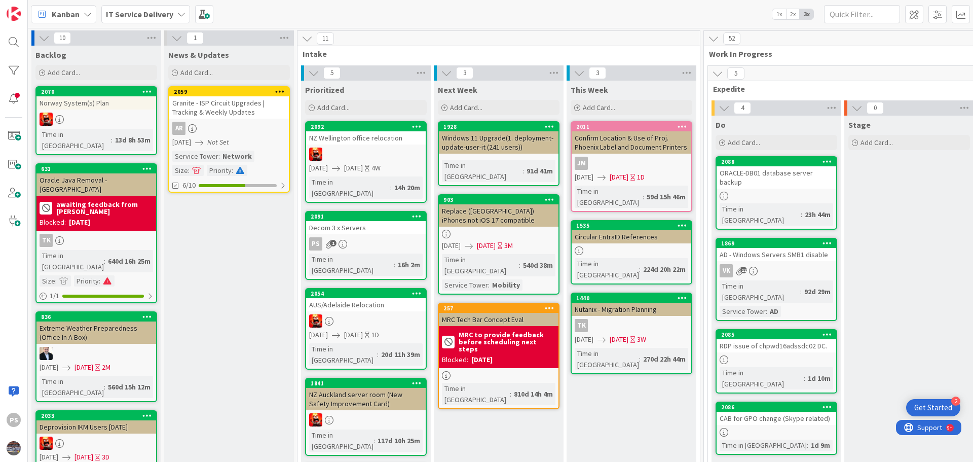
click at [352, 221] on div "Decom 3 x Servers" at bounding box center [366, 227] width 120 height 13
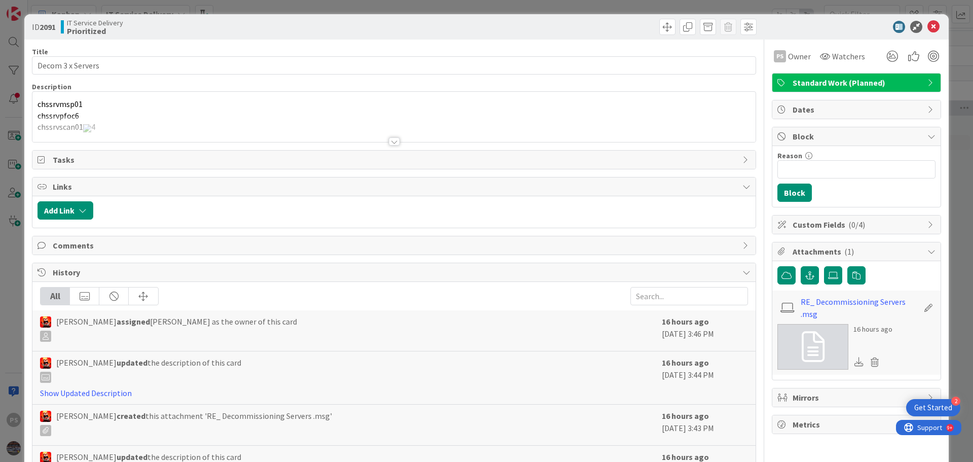
click at [127, 116] on p "chssrvpfoc6" at bounding box center [393, 116] width 713 height 12
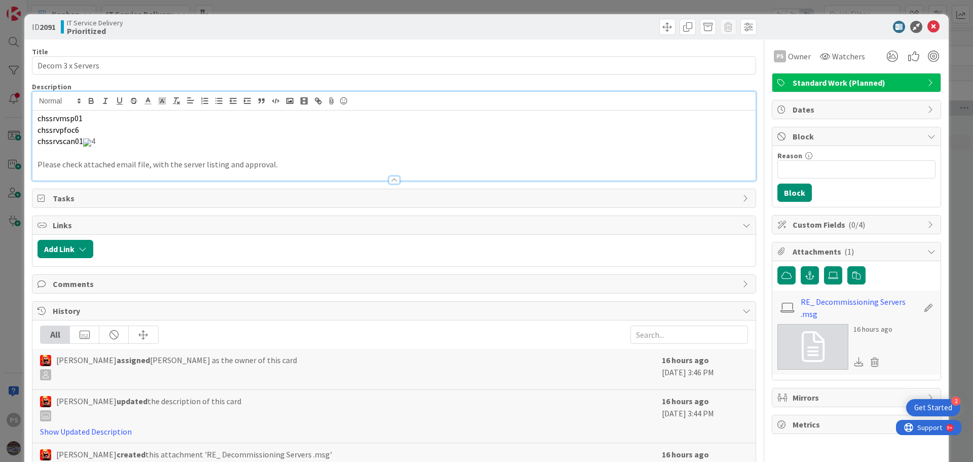
click at [136, 146] on p "chssrvscan01 4" at bounding box center [393, 141] width 713 height 12
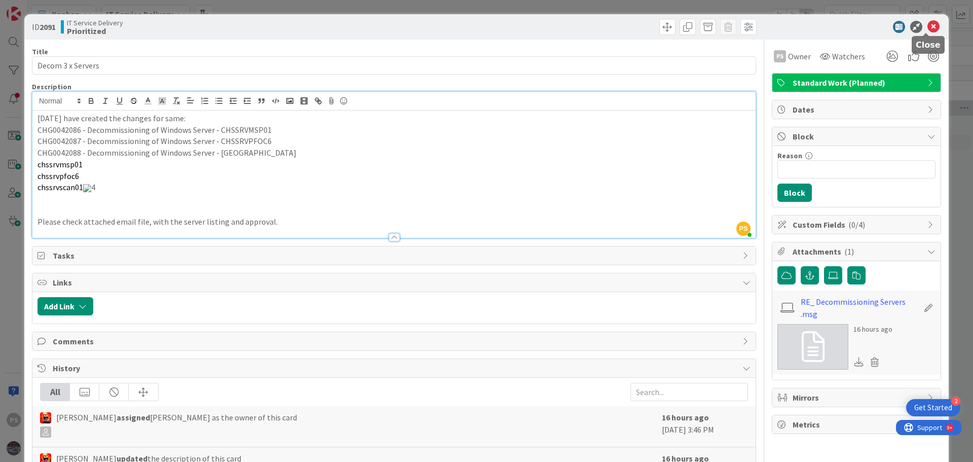
click at [928, 31] on icon at bounding box center [933, 27] width 12 height 12
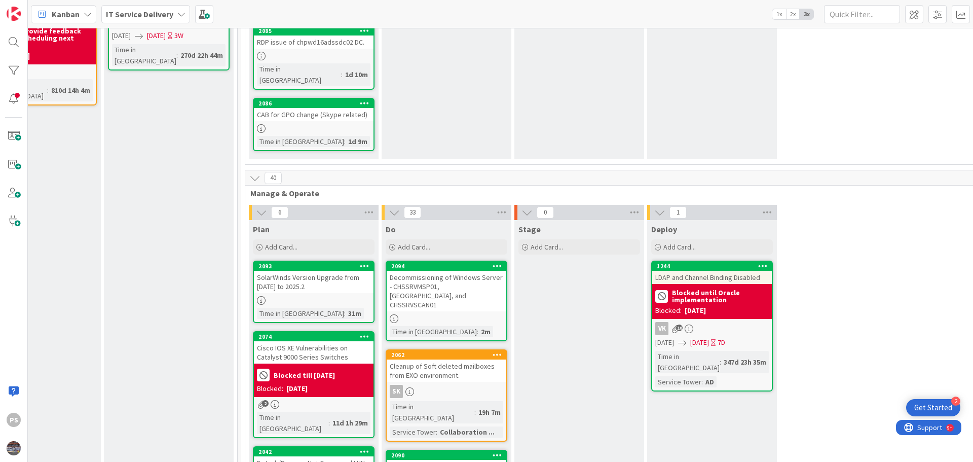
scroll to position [304, 463]
click at [499, 261] on icon at bounding box center [498, 264] width 10 height 7
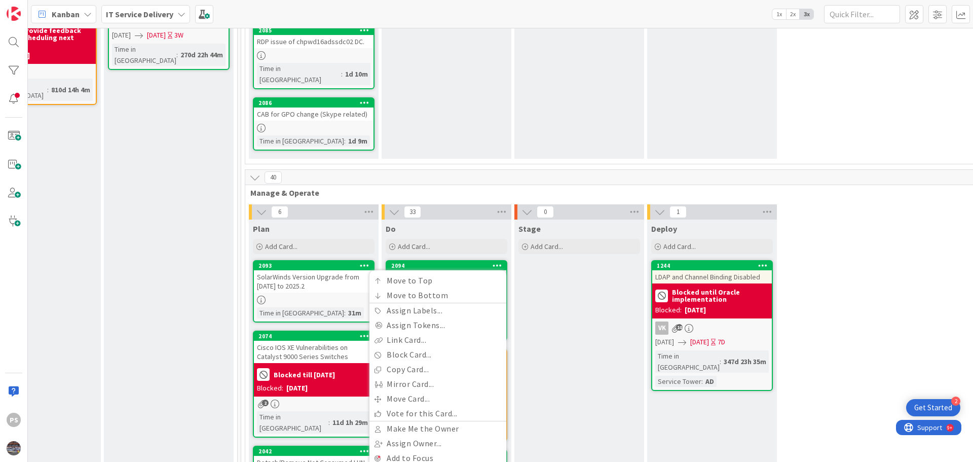
click at [499, 261] on icon at bounding box center [498, 264] width 10 height 7
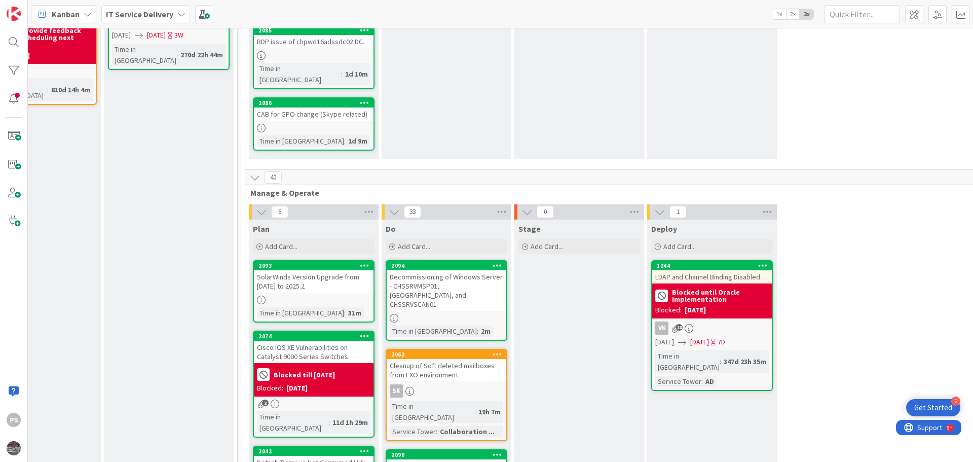
click at [499, 261] on icon at bounding box center [498, 264] width 10 height 7
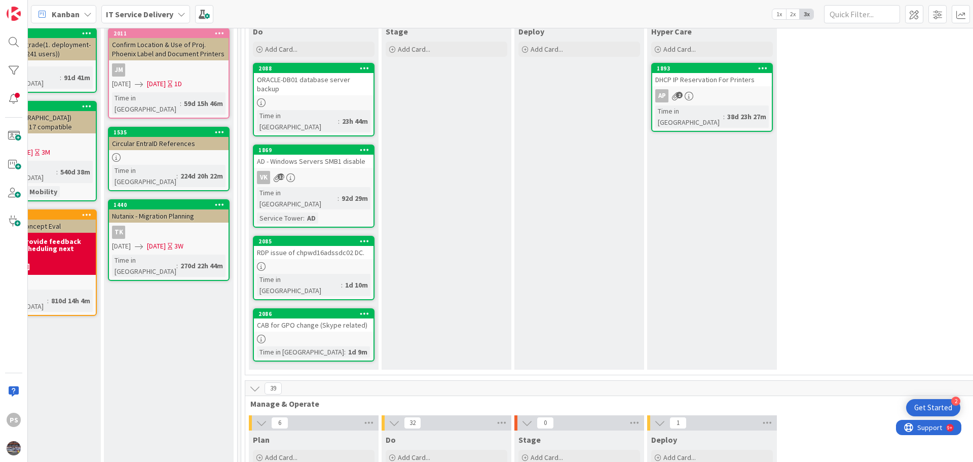
scroll to position [0, 463]
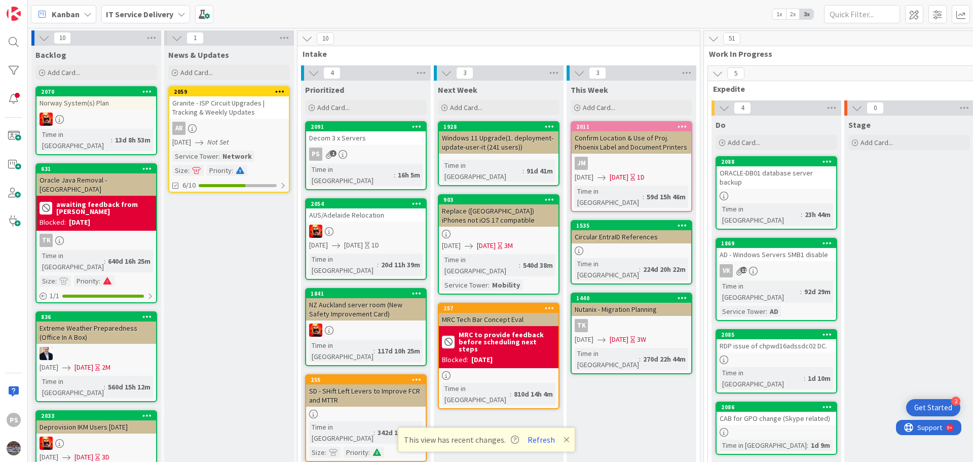
scroll to position [1165, 393]
